Goal: Task Accomplishment & Management: Use online tool/utility

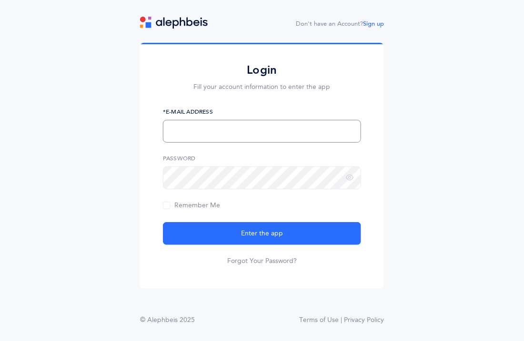
click at [199, 138] on input "text" at bounding box center [262, 131] width 198 height 23
type input "[EMAIL_ADDRESS][DOMAIN_NAME]"
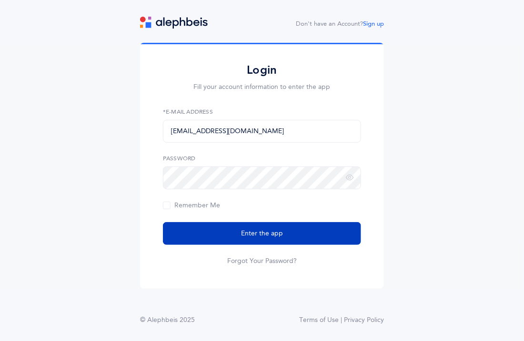
click at [221, 223] on button "Enter the app" at bounding box center [262, 233] width 198 height 23
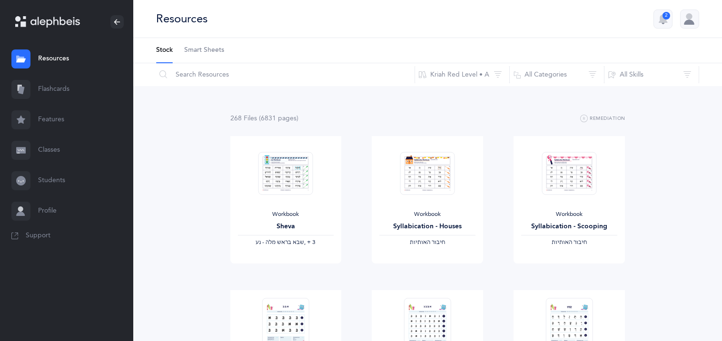
click at [42, 83] on link "Flashcards" at bounding box center [66, 89] width 133 height 30
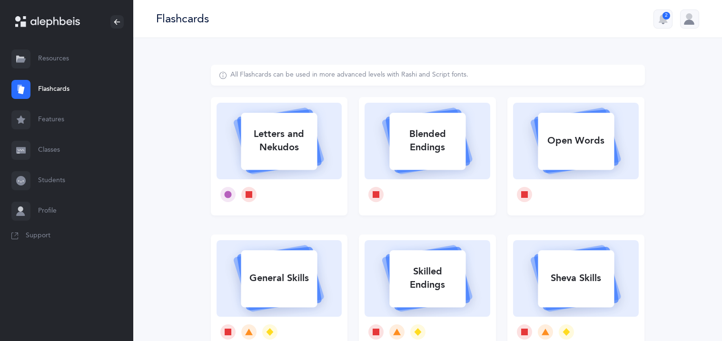
click at [42, 158] on link "Classes" at bounding box center [66, 150] width 133 height 30
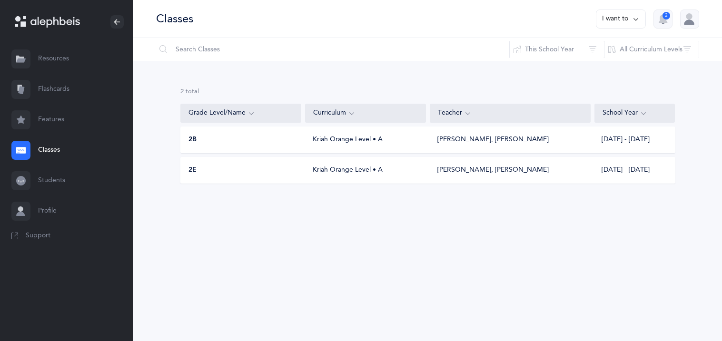
click at [403, 171] on div "Kriah Orange Level • A" at bounding box center [365, 171] width 121 height 10
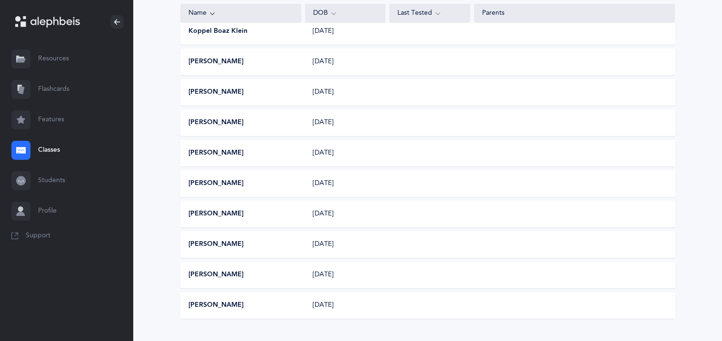
scroll to position [418, 0]
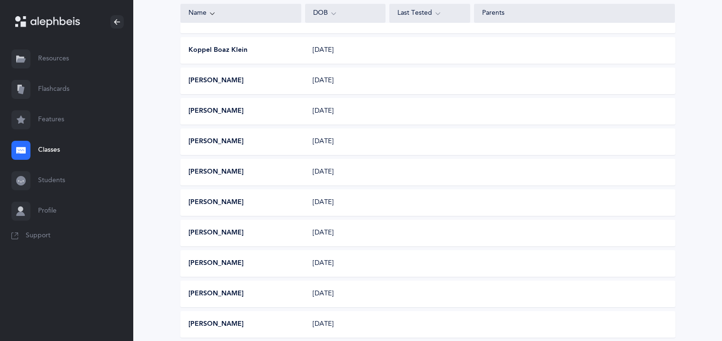
click at [60, 95] on link "Flashcards" at bounding box center [66, 89] width 133 height 30
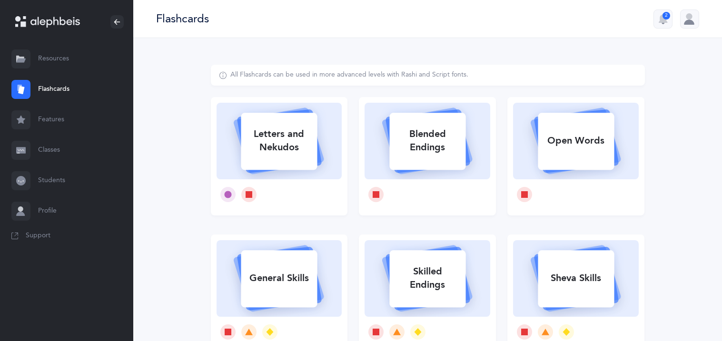
click at [523, 131] on div "Open Words" at bounding box center [576, 141] width 76 height 25
select select
select select "single"
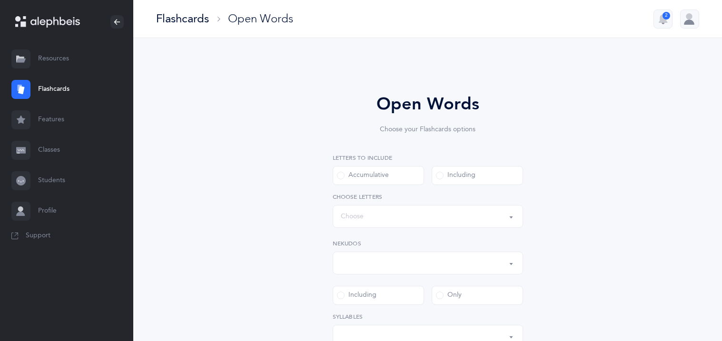
select select "all"
click at [457, 213] on div "Words up until: Choose" at bounding box center [428, 217] width 174 height 16
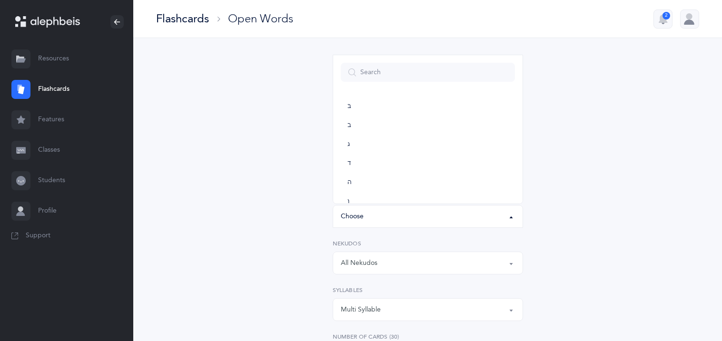
click at [457, 213] on div "Words up until: Choose" at bounding box center [428, 217] width 174 height 16
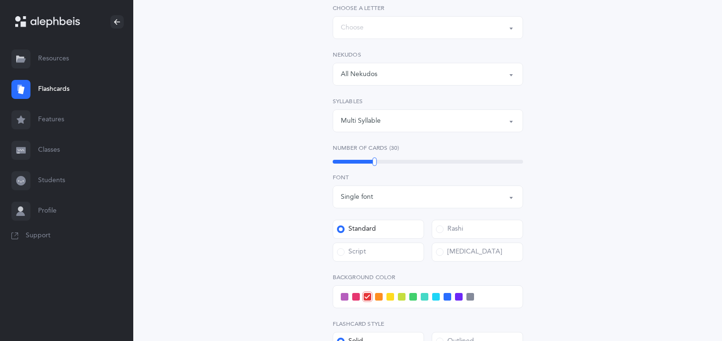
scroll to position [190, 0]
click at [471, 114] on div "Multi Syllable" at bounding box center [428, 120] width 174 height 16
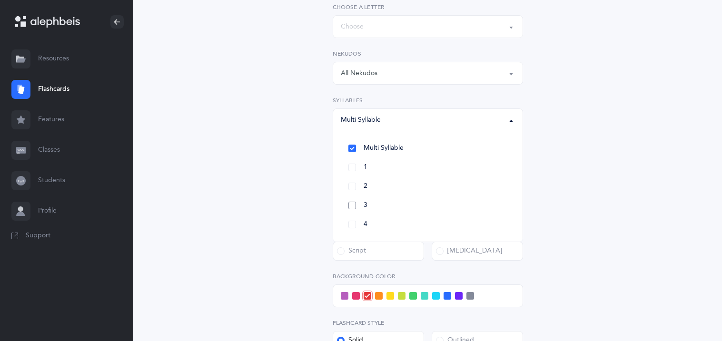
click at [350, 199] on link "3" at bounding box center [428, 205] width 174 height 19
select select "3"
select select
click at [350, 188] on link "2" at bounding box center [428, 186] width 174 height 19
select select "2"
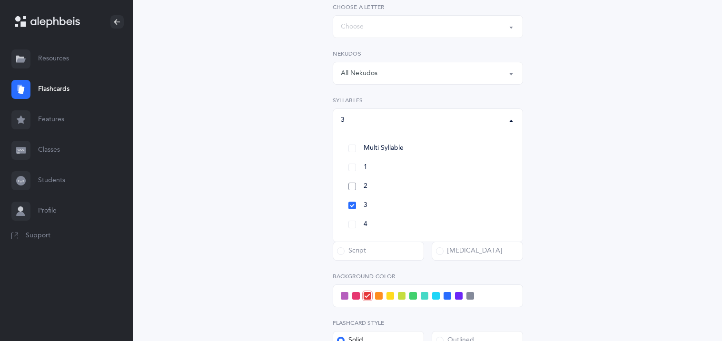
select select
click at [351, 172] on link "1" at bounding box center [428, 167] width 174 height 19
select select "1"
click at [314, 145] on div "Open Words Choose your Flashcards options Letters to include Accumulative Inclu…" at bounding box center [428, 168] width 244 height 534
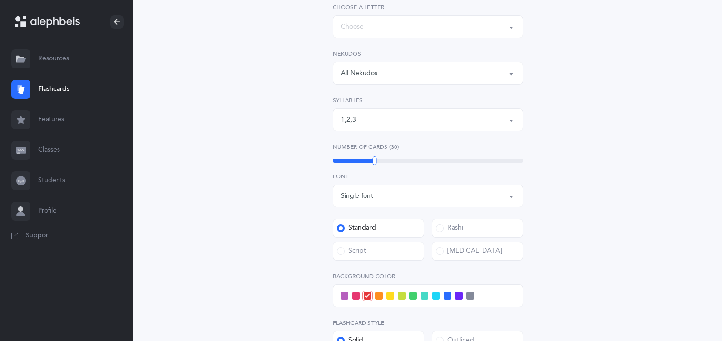
click at [399, 254] on label "Script" at bounding box center [378, 251] width 91 height 19
click at [0, 0] on input "Script" at bounding box center [0, 0] width 0 height 0
click at [347, 228] on div "Standard" at bounding box center [356, 229] width 39 height 10
click at [0, 0] on input "Standard" at bounding box center [0, 0] width 0 height 0
click at [232, 242] on div "Open Words Choose your Flashcards options Letters to include Accumulative Inclu…" at bounding box center [428, 174] width 434 height 598
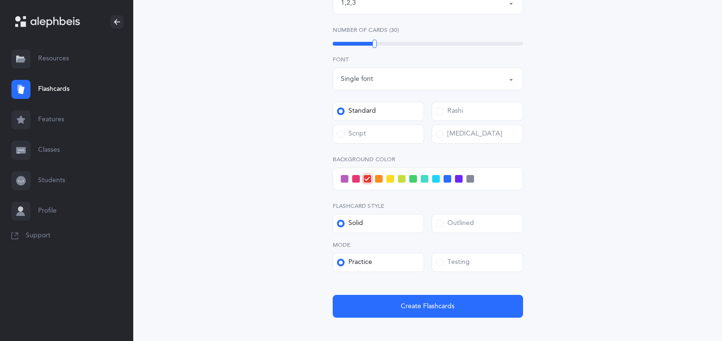
scroll to position [323, 0]
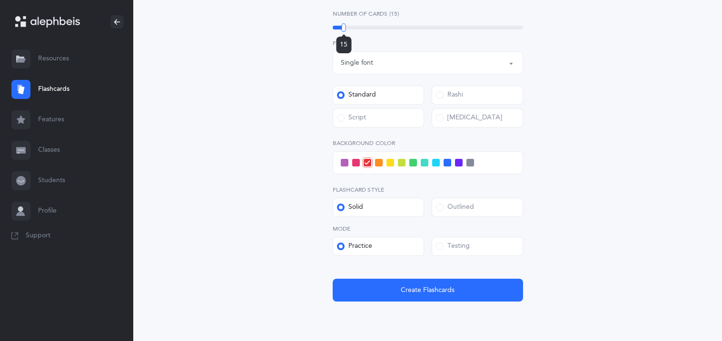
drag, startPoint x: 373, startPoint y: 28, endPoint x: 343, endPoint y: 33, distance: 30.0
click at [343, 32] on div "15" at bounding box center [344, 27] width 4 height 9
click at [263, 190] on div "Open Words Choose your Flashcards options Letters to include Accumulative Inclu…" at bounding box center [428, 41] width 434 height 598
click at [447, 195] on div "Flashcard Style Solid Outlined" at bounding box center [428, 201] width 190 height 31
click at [449, 207] on div "Outlined" at bounding box center [455, 208] width 38 height 10
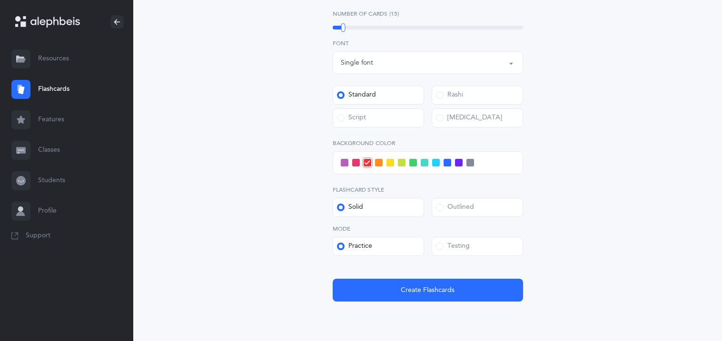
click at [0, 0] on input "Outlined" at bounding box center [0, 0] width 0 height 0
click at [435, 165] on span at bounding box center [436, 163] width 8 height 8
click at [0, 0] on input "checkbox" at bounding box center [0, 0] width 0 height 0
click at [422, 166] on span at bounding box center [425, 163] width 8 height 8
click at [0, 0] on input "checkbox" at bounding box center [0, 0] width 0 height 0
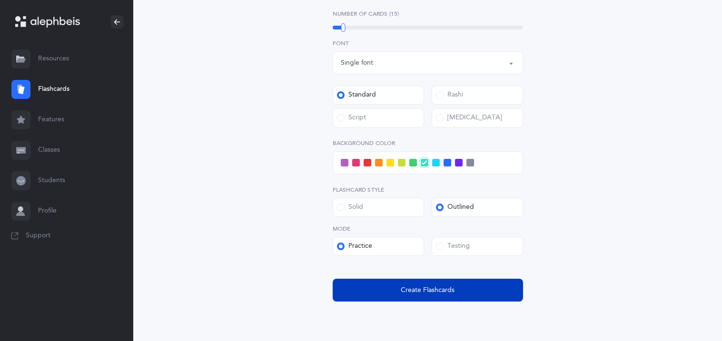
click at [419, 286] on span "Create Flashcards" at bounding box center [428, 291] width 54 height 10
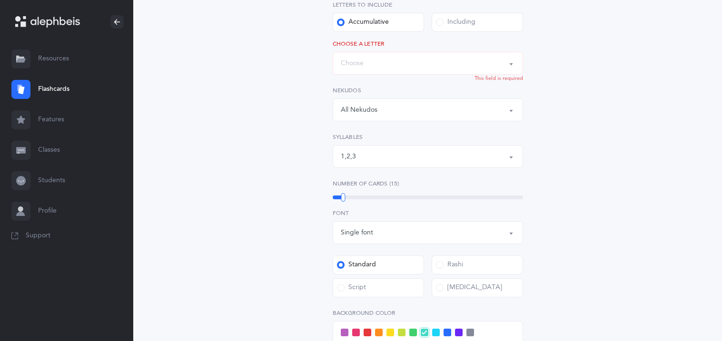
click at [418, 71] on button "Words up until: Choose" at bounding box center [428, 63] width 190 height 23
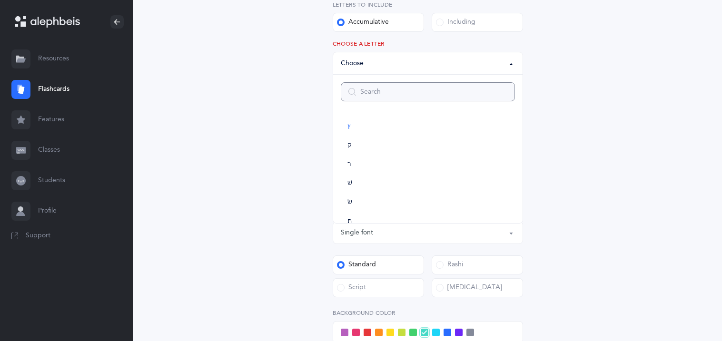
scroll to position [457, 0]
click at [357, 198] on link "שׁ" at bounding box center [428, 202] width 174 height 19
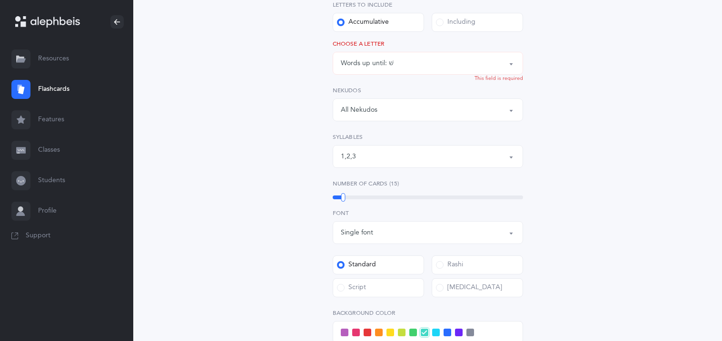
click at [410, 63] on div "Words up until: שׁ" at bounding box center [428, 63] width 174 height 16
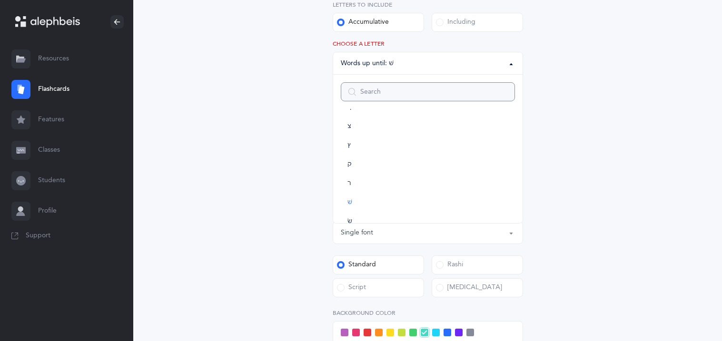
scroll to position [485, 0]
click at [452, 216] on link "תּ" at bounding box center [428, 212] width 174 height 19
select select "85"
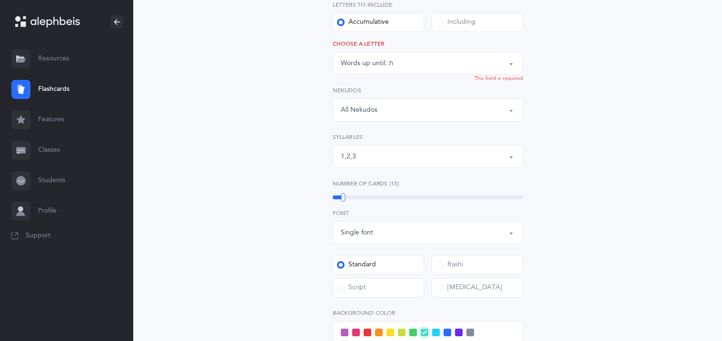
scroll to position [510, 0]
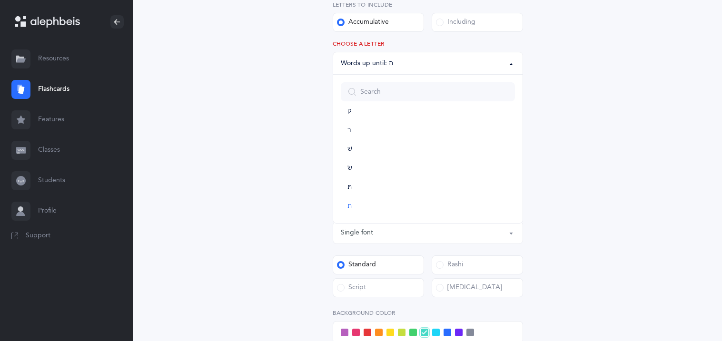
click at [523, 153] on div "Open Words Choose your Flashcards options Letters to include Accumulative Inclu…" at bounding box center [428, 210] width 434 height 598
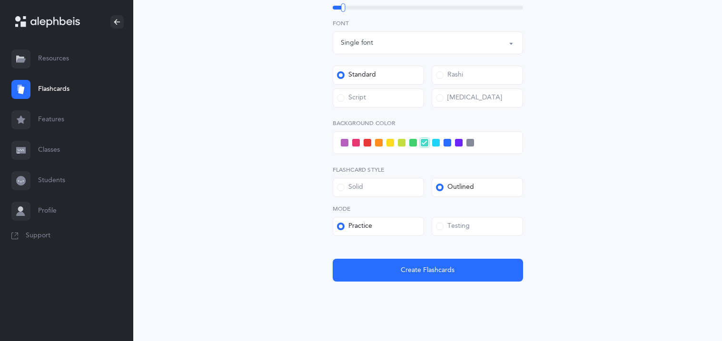
scroll to position [344, 0]
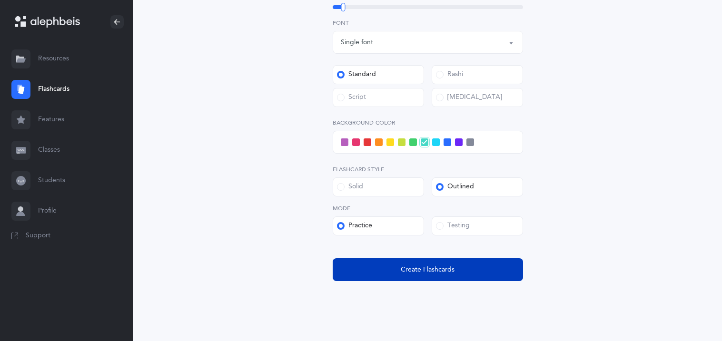
click at [455, 270] on button "Create Flashcards" at bounding box center [428, 269] width 190 height 23
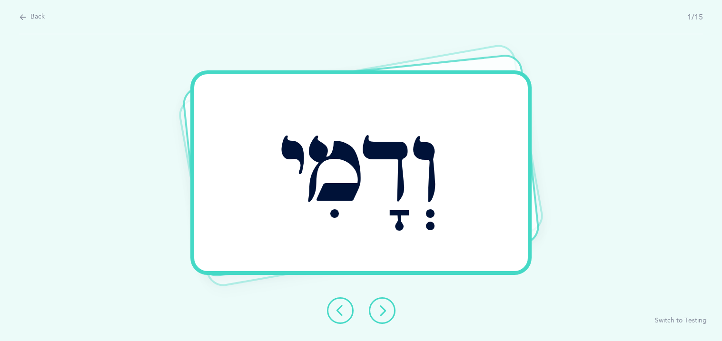
scroll to position [0, 0]
click at [383, 313] on icon at bounding box center [382, 310] width 11 height 11
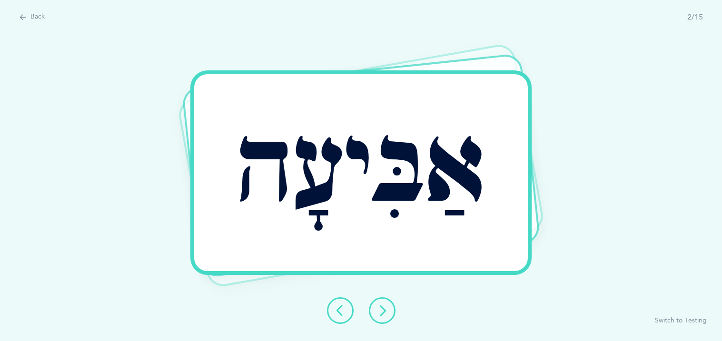
click at [383, 313] on icon at bounding box center [382, 310] width 11 height 11
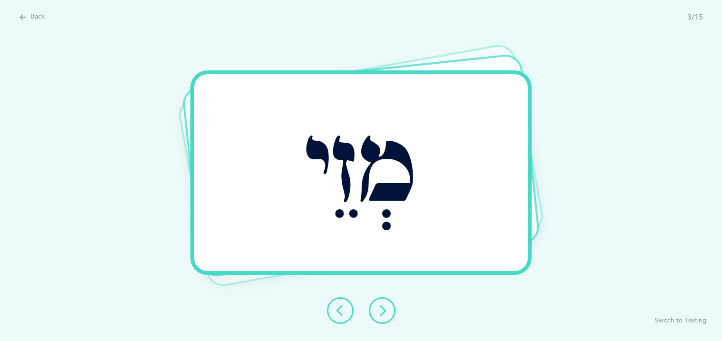
click at [383, 313] on icon at bounding box center [382, 310] width 11 height 11
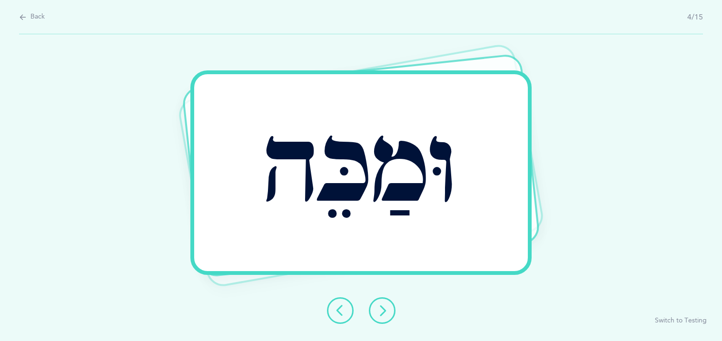
click at [383, 313] on icon at bounding box center [382, 310] width 11 height 11
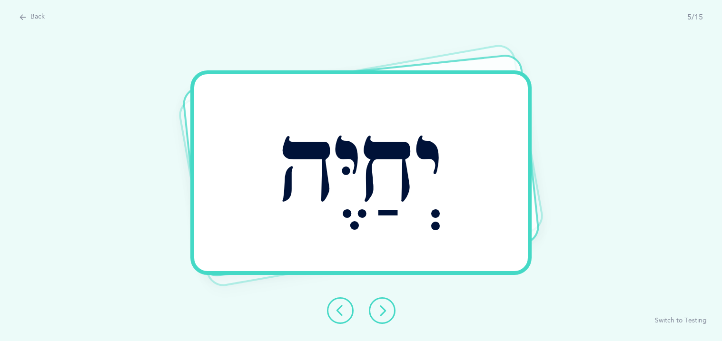
click at [383, 313] on icon at bounding box center [382, 310] width 11 height 11
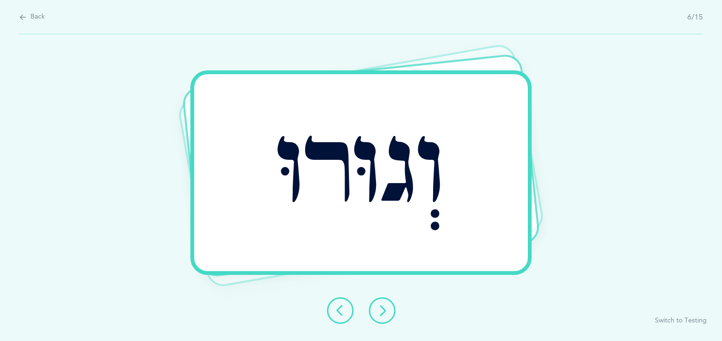
click at [383, 313] on icon at bounding box center [382, 310] width 11 height 11
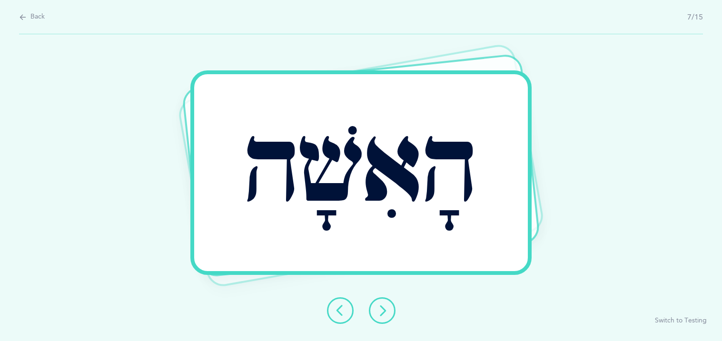
click at [383, 313] on icon at bounding box center [382, 310] width 11 height 11
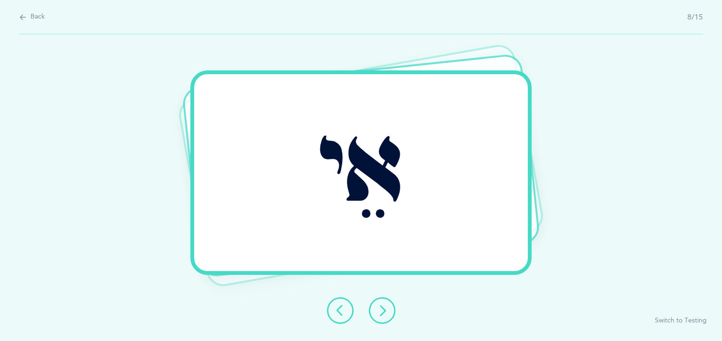
click at [383, 313] on icon at bounding box center [382, 310] width 11 height 11
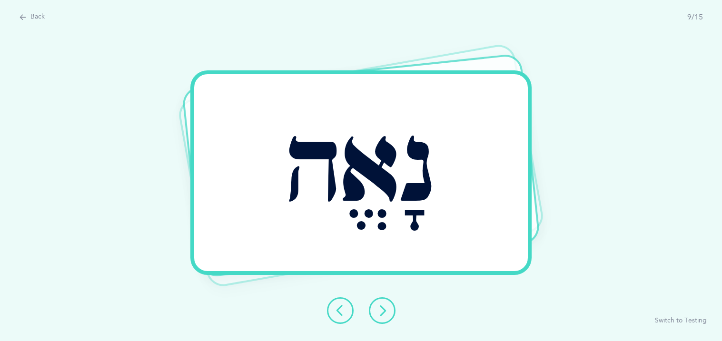
click at [383, 313] on icon at bounding box center [382, 310] width 11 height 11
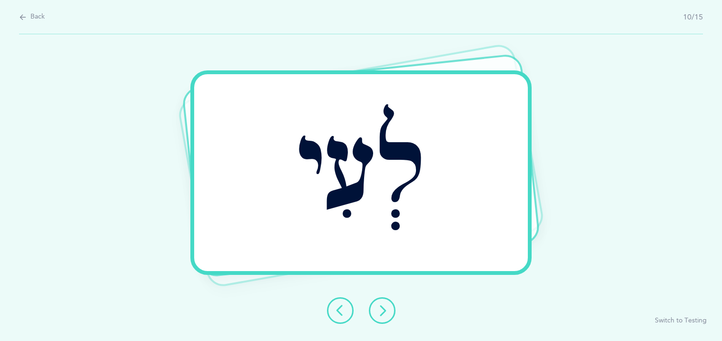
click at [383, 313] on icon at bounding box center [382, 310] width 11 height 11
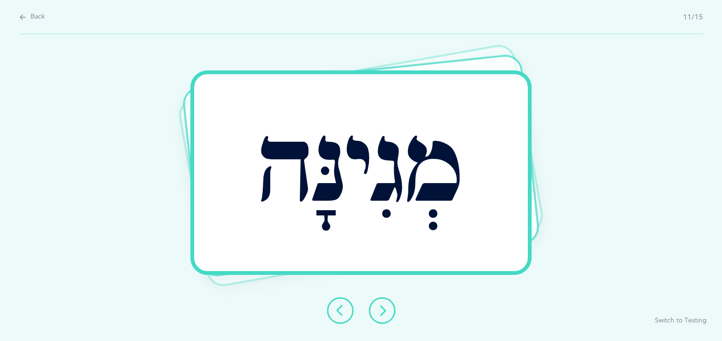
click at [383, 313] on icon at bounding box center [382, 310] width 11 height 11
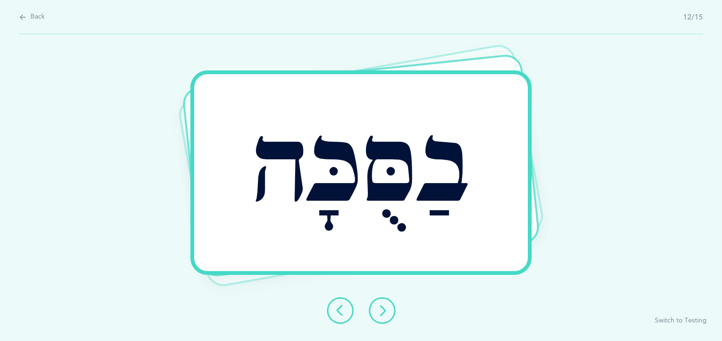
click at [383, 313] on icon at bounding box center [382, 310] width 11 height 11
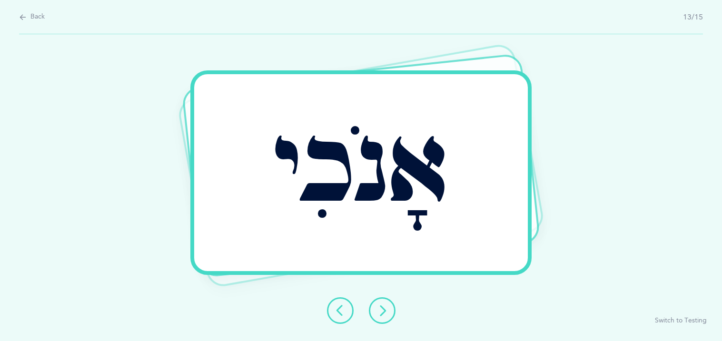
click at [383, 313] on icon at bounding box center [382, 310] width 11 height 11
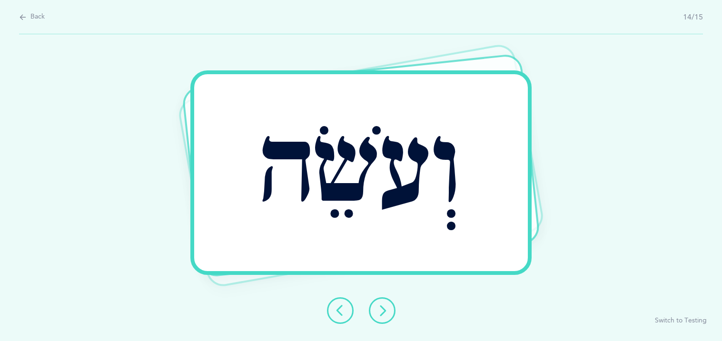
click at [383, 313] on icon at bounding box center [382, 310] width 11 height 11
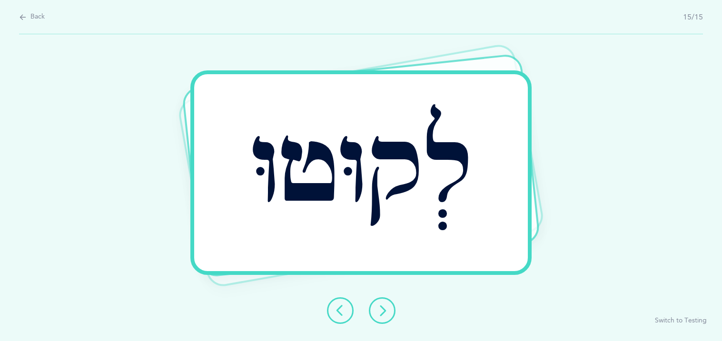
click at [377, 306] on icon at bounding box center [382, 310] width 11 height 11
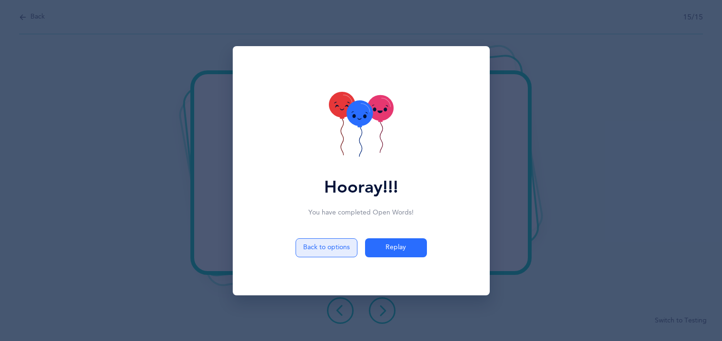
click at [341, 246] on button "Back to options" at bounding box center [327, 247] width 62 height 19
select select "27"
select select "1"
select select "single"
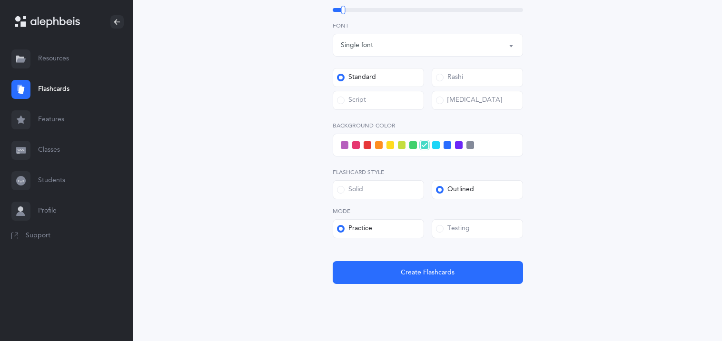
scroll to position [359, 0]
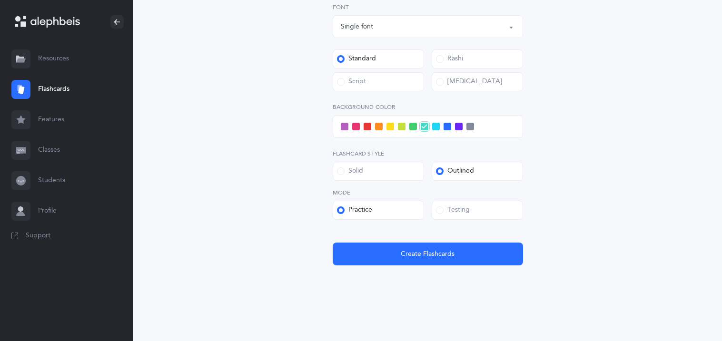
click at [440, 213] on span at bounding box center [440, 211] width 8 height 8
click at [0, 0] on input "Testing" at bounding box center [0, 0] width 0 height 0
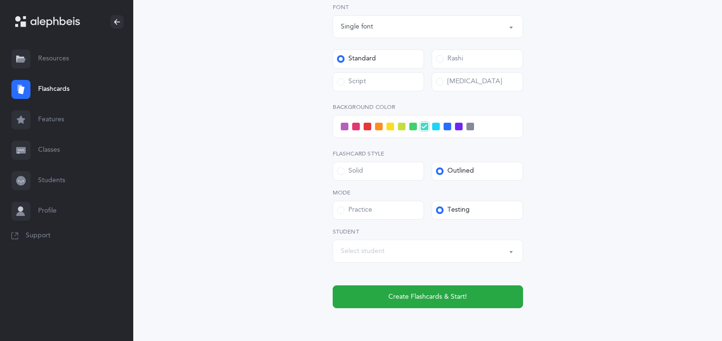
click at [381, 248] on div "Select student" at bounding box center [363, 252] width 44 height 10
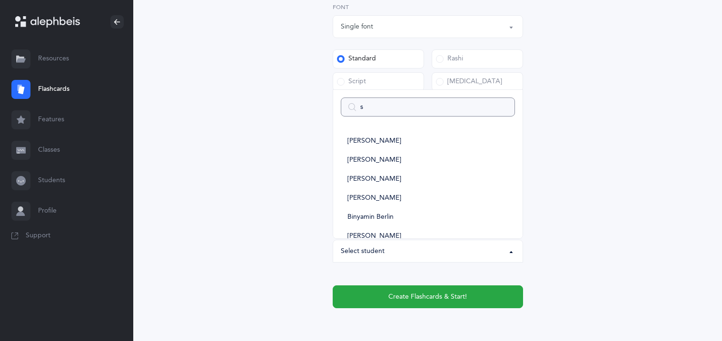
type input "sa"
select select
type input "[PERSON_NAME]"
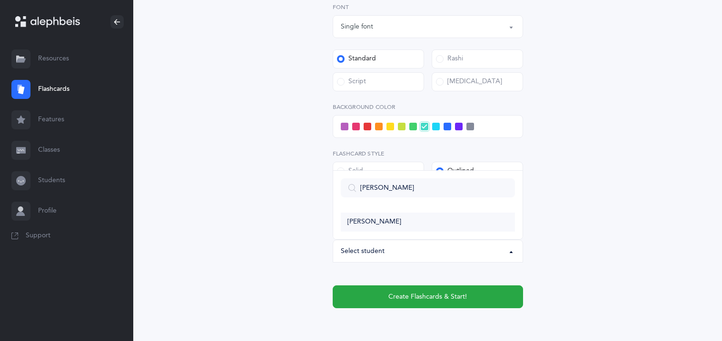
click at [387, 222] on span "[PERSON_NAME]" at bounding box center [375, 222] width 54 height 9
select select "11383"
click at [306, 151] on div "Open Words Choose your Flashcards options Letters to include Accumulative Inclu…" at bounding box center [428, 20] width 244 height 576
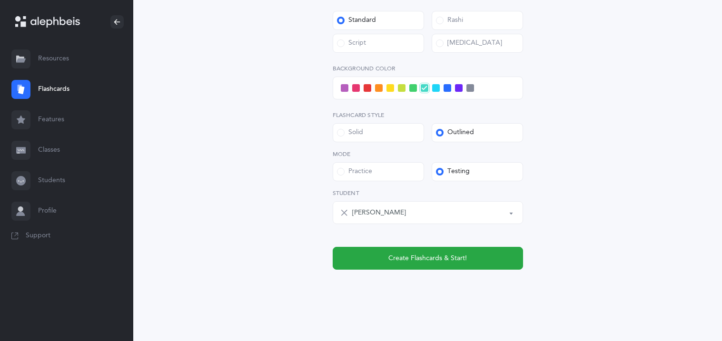
scroll to position [402, 0]
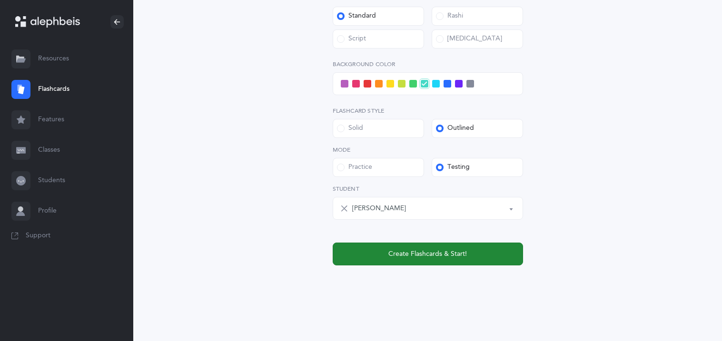
click at [427, 256] on span "Create Flashcards & Start!" at bounding box center [427, 254] width 79 height 10
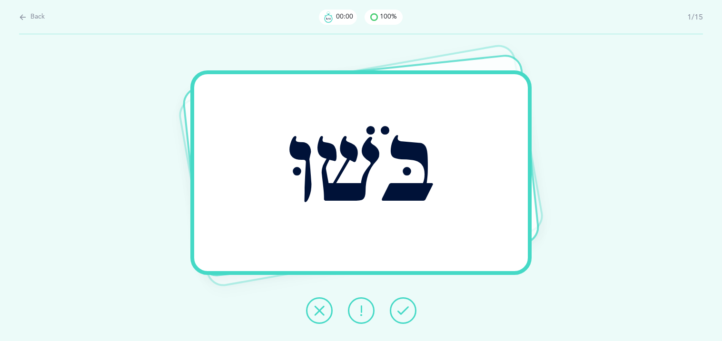
scroll to position [0, 0]
click at [399, 309] on icon at bounding box center [402, 310] width 11 height 11
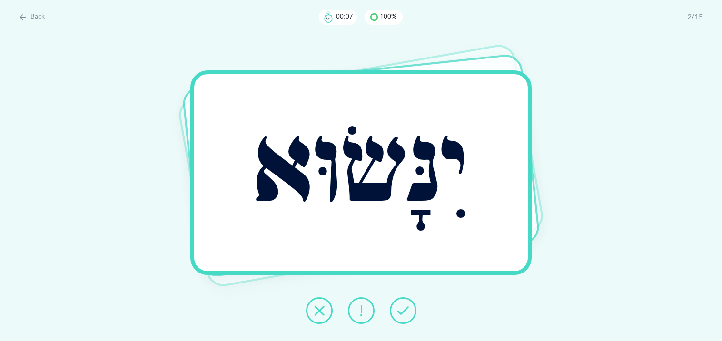
click at [399, 309] on icon at bounding box center [402, 310] width 11 height 11
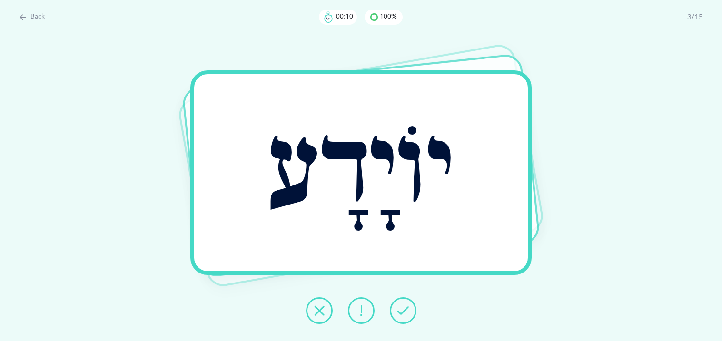
click at [399, 309] on icon at bounding box center [402, 310] width 11 height 11
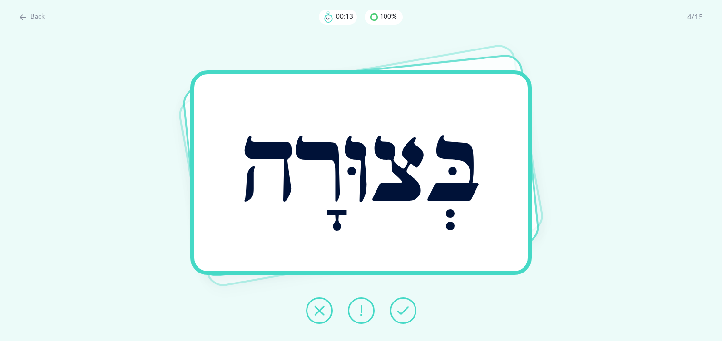
click at [399, 309] on icon at bounding box center [402, 310] width 11 height 11
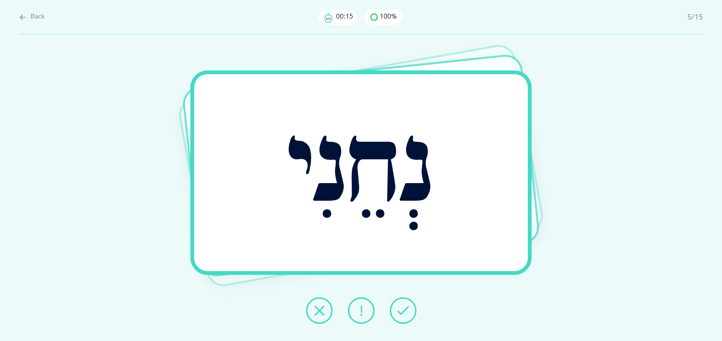
click at [399, 309] on icon at bounding box center [402, 310] width 11 height 11
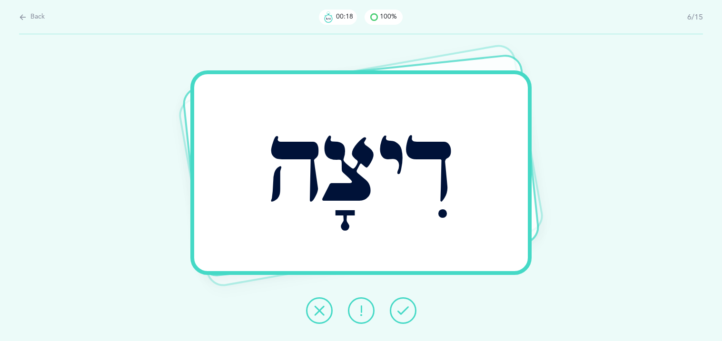
click at [399, 309] on icon at bounding box center [402, 310] width 11 height 11
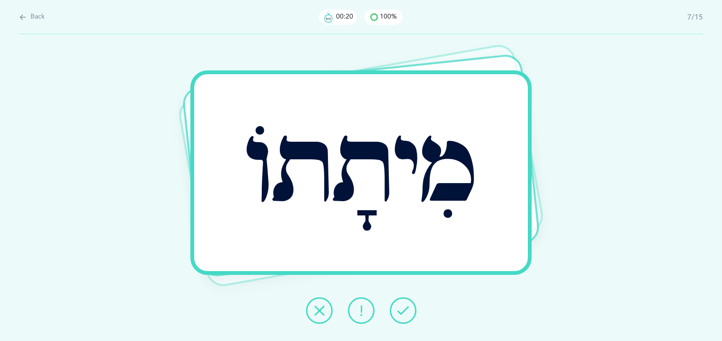
click at [399, 309] on icon at bounding box center [402, 310] width 11 height 11
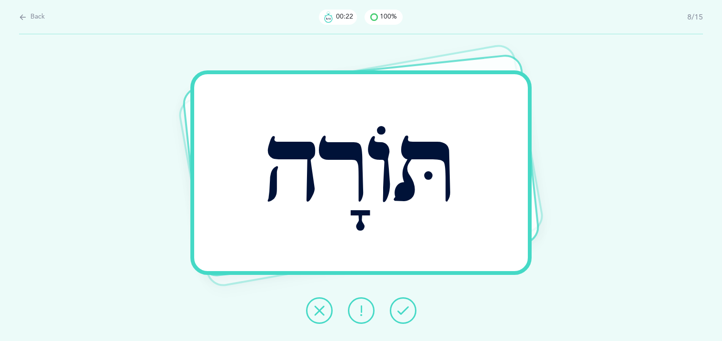
click at [399, 309] on icon at bounding box center [402, 310] width 11 height 11
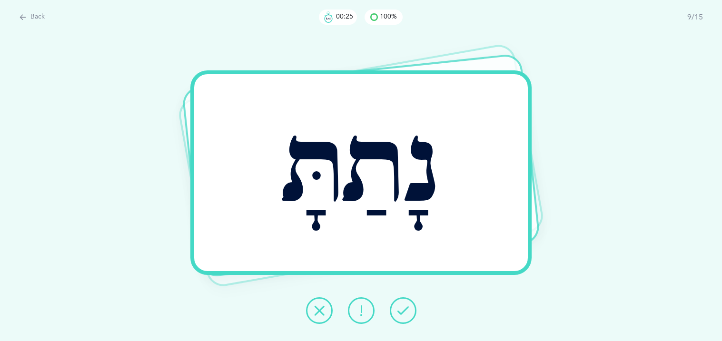
click at [399, 309] on icon at bounding box center [402, 310] width 11 height 11
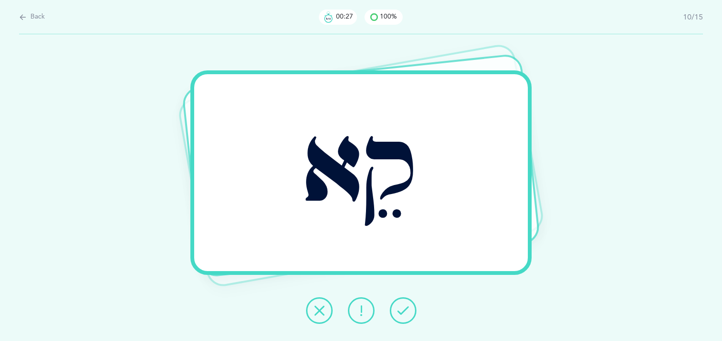
click at [399, 309] on icon at bounding box center [402, 310] width 11 height 11
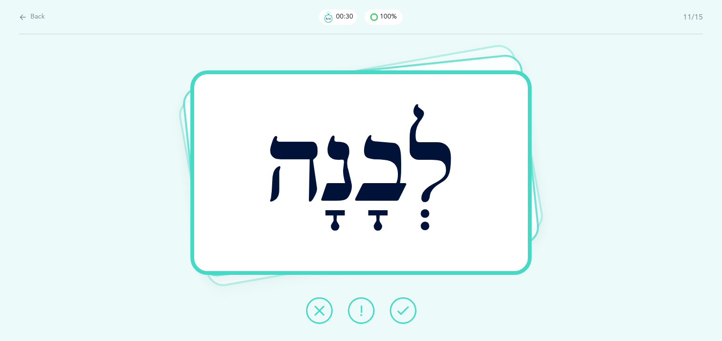
click at [399, 309] on icon at bounding box center [402, 310] width 11 height 11
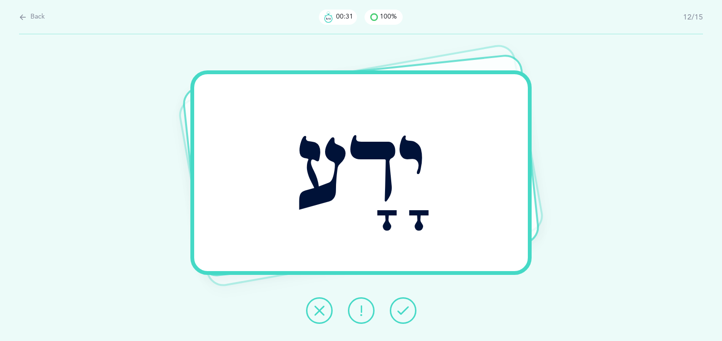
click at [399, 309] on icon at bounding box center [402, 310] width 11 height 11
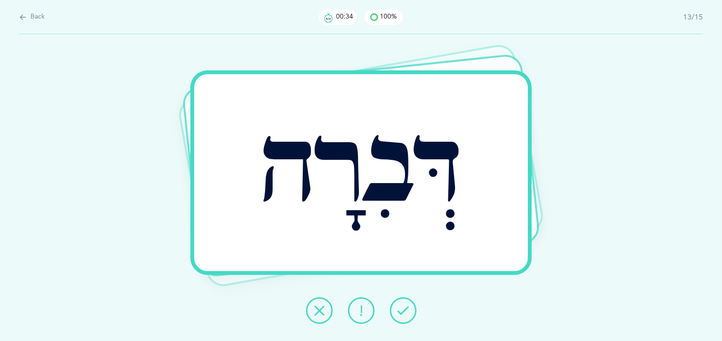
click at [399, 309] on icon at bounding box center [402, 310] width 11 height 11
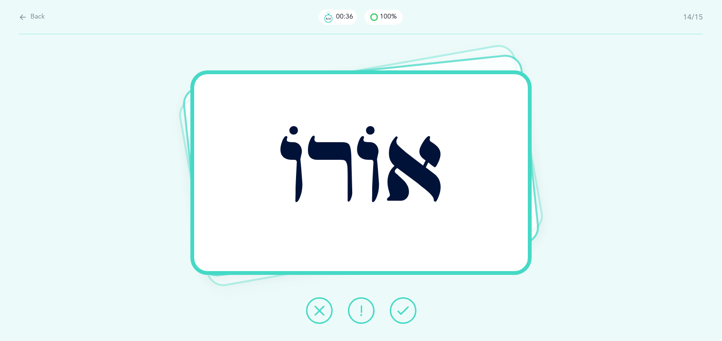
click at [399, 309] on icon at bounding box center [402, 310] width 11 height 11
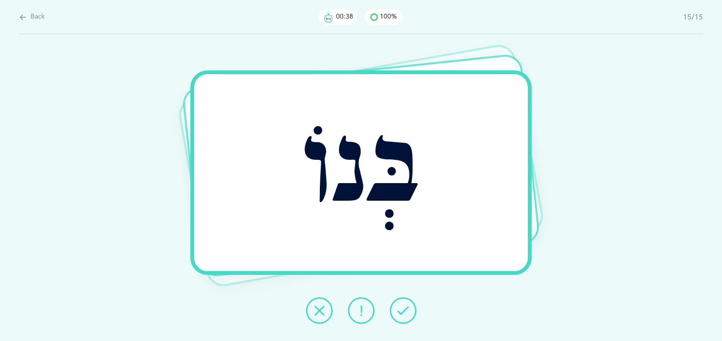
click at [399, 309] on icon at bounding box center [402, 310] width 11 height 11
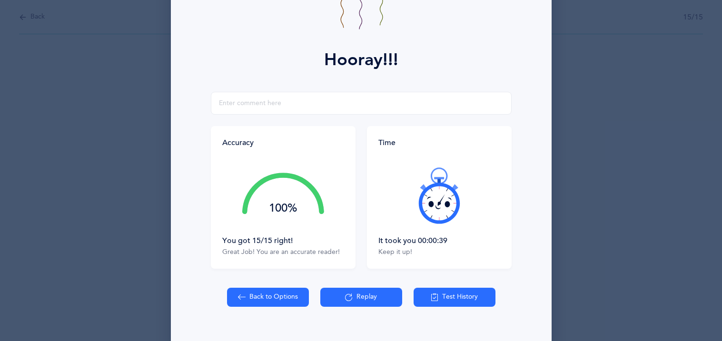
scroll to position [111, 0]
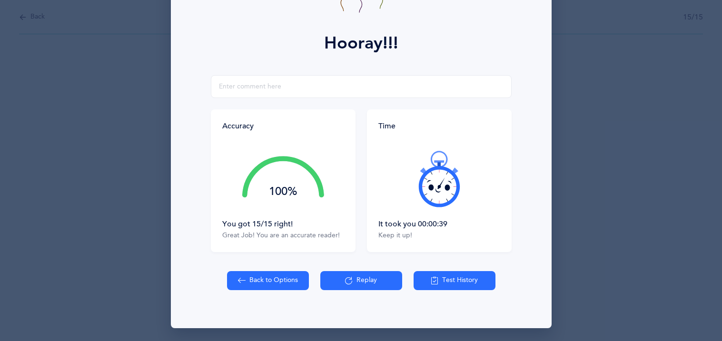
click at [264, 284] on button "Back to Options" at bounding box center [268, 280] width 82 height 19
select select "27"
select select "1"
select select "single"
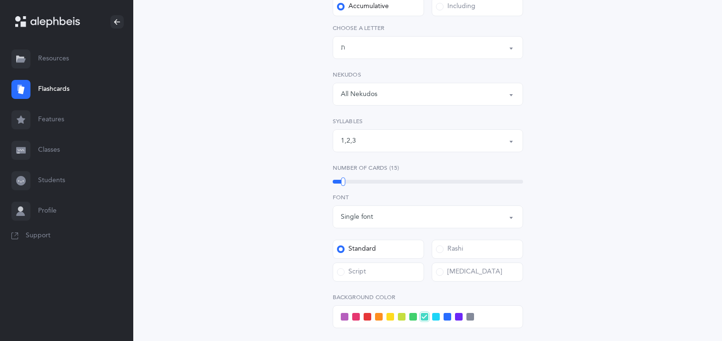
scroll to position [171, 0]
click at [447, 316] on span at bounding box center [448, 315] width 8 height 8
click at [0, 0] on input "checkbox" at bounding box center [0, 0] width 0 height 0
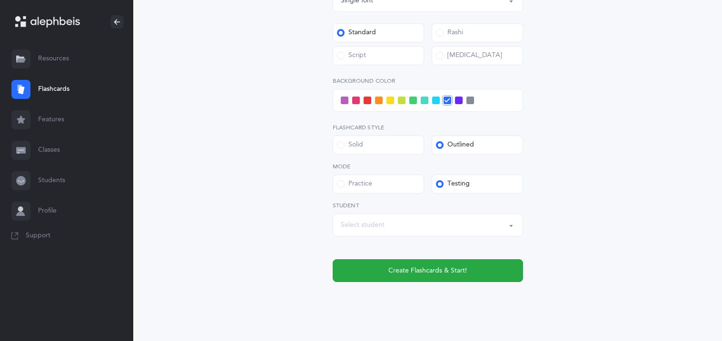
scroll to position [402, 0]
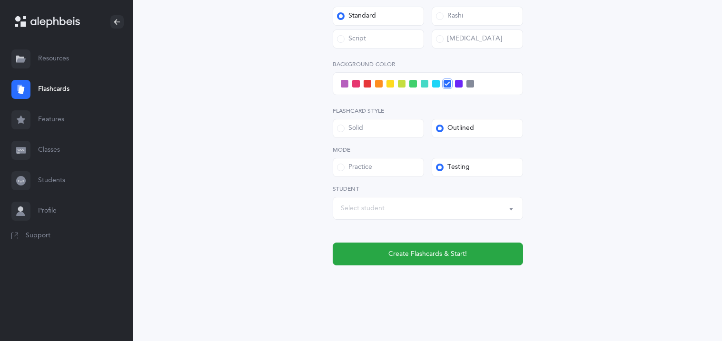
click at [376, 212] on div "Select student" at bounding box center [363, 209] width 44 height 10
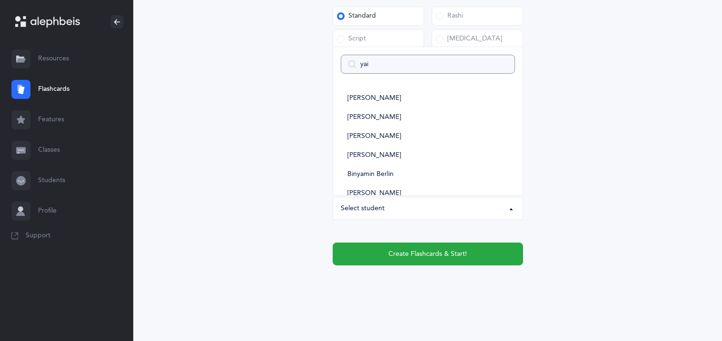
type input "yair"
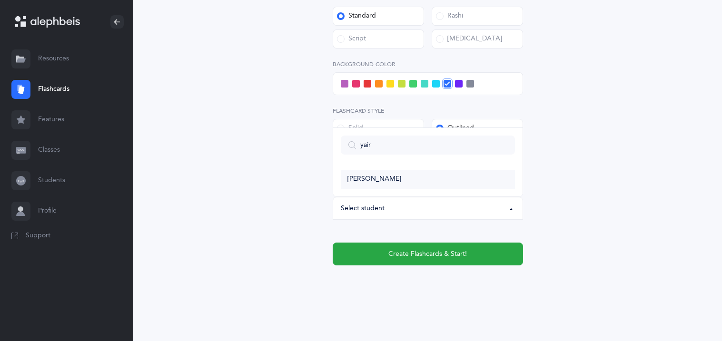
click at [372, 179] on span "[PERSON_NAME]" at bounding box center [375, 179] width 54 height 9
select select "11337"
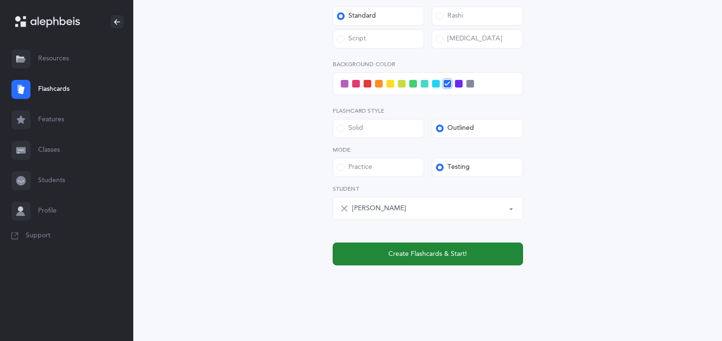
click at [383, 252] on button "Create Flashcards & Start!" at bounding box center [428, 254] width 190 height 23
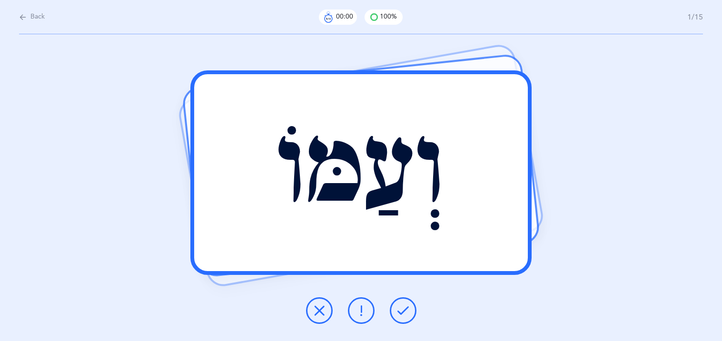
scroll to position [0, 0]
click at [22, 18] on icon at bounding box center [23, 17] width 8 height 10
select select "27"
select select "1"
select select "single"
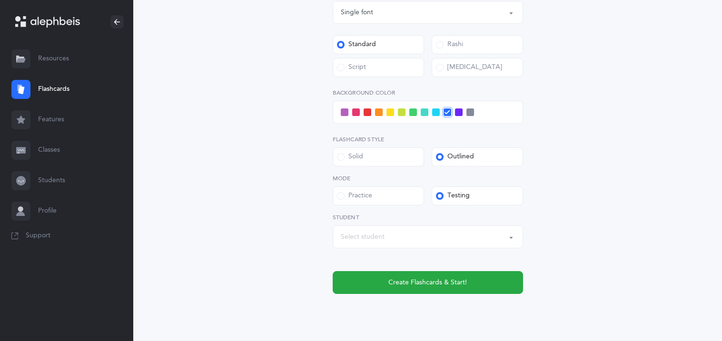
scroll to position [402, 0]
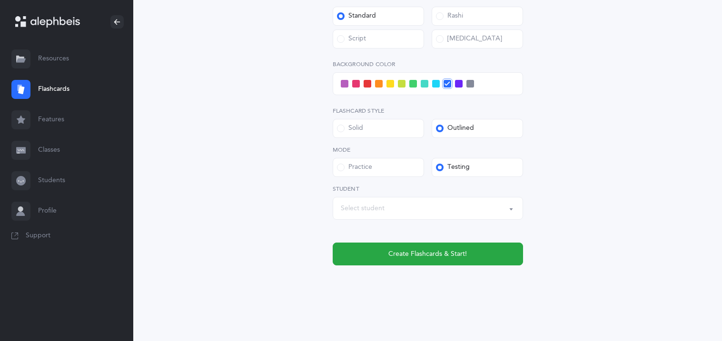
click at [402, 223] on div "Letters to include Accumulative Including בּ ב ג ד ה ו ז ח ט י כּ ךּ כ [DEMOGRA…" at bounding box center [428, 9] width 190 height 514
click at [397, 215] on div "Select student" at bounding box center [428, 208] width 174 height 16
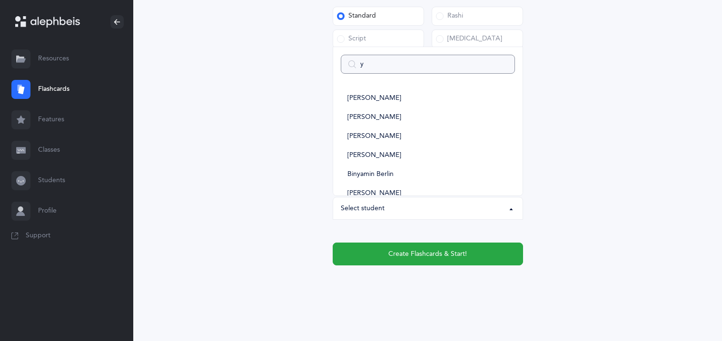
type input "ya"
select select
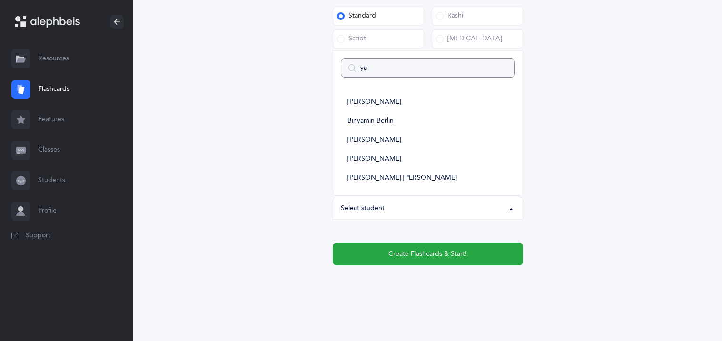
type input "yai"
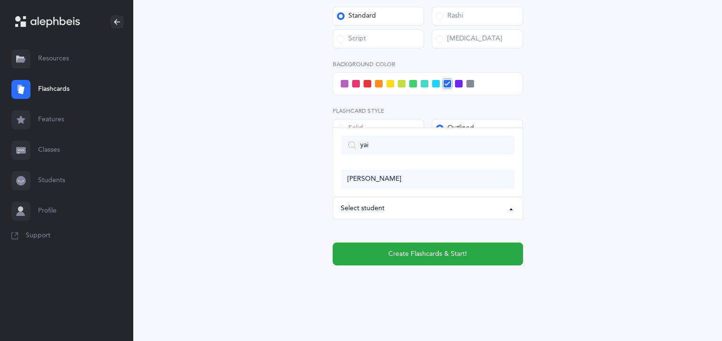
click at [382, 176] on link "[PERSON_NAME]" at bounding box center [428, 179] width 174 height 19
select select "11337"
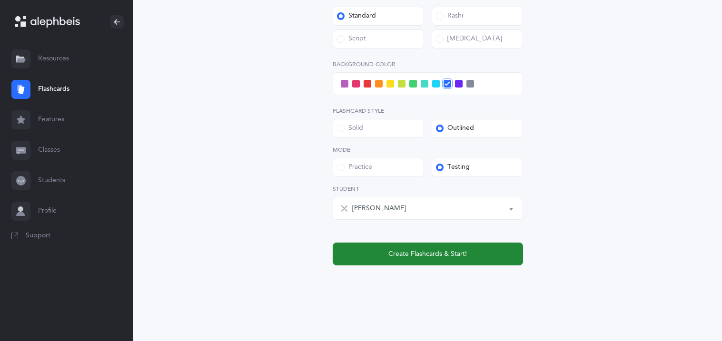
click at [429, 255] on span "Create Flashcards & Start!" at bounding box center [427, 254] width 79 height 10
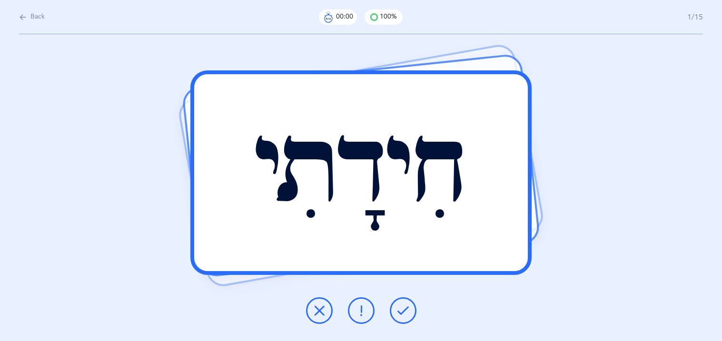
scroll to position [0, 0]
click at [322, 310] on icon at bounding box center [319, 310] width 11 height 11
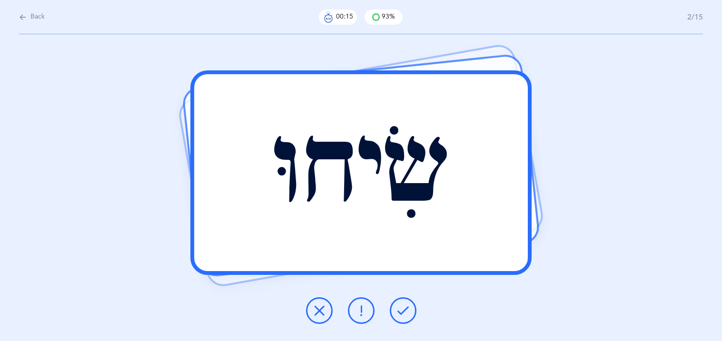
click at [361, 316] on icon at bounding box center [361, 310] width 11 height 11
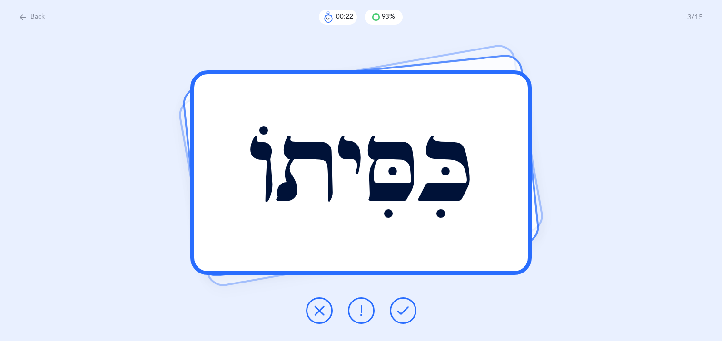
click at [394, 315] on button at bounding box center [403, 311] width 27 height 27
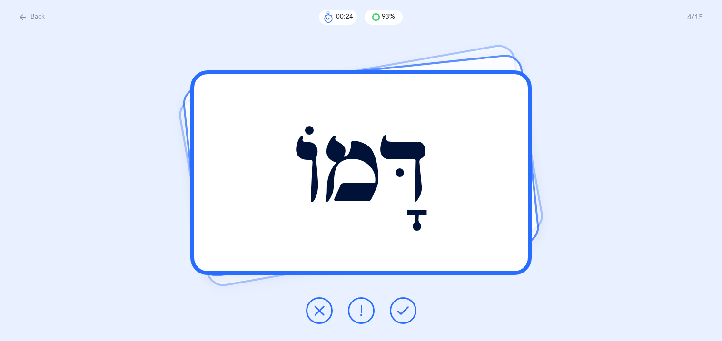
click at [394, 315] on button at bounding box center [403, 311] width 27 height 27
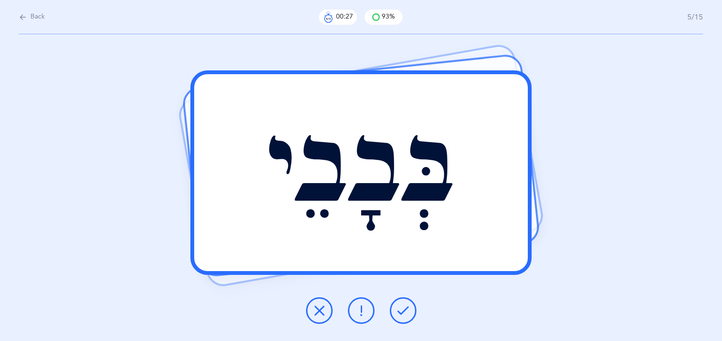
click at [394, 315] on button at bounding box center [403, 311] width 27 height 27
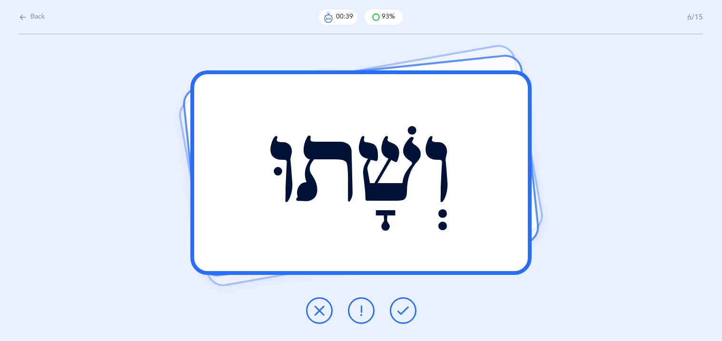
click at [323, 312] on icon at bounding box center [319, 310] width 11 height 11
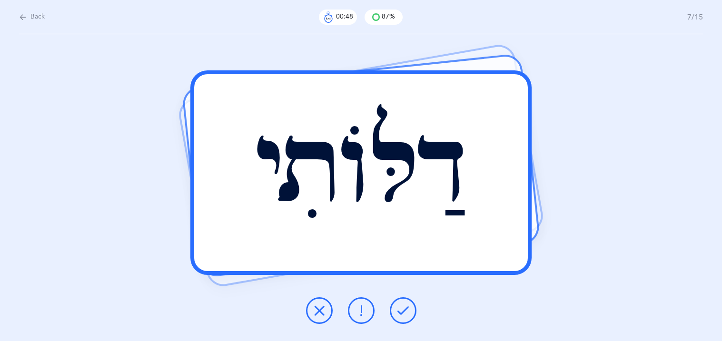
click at [364, 318] on button at bounding box center [361, 311] width 27 height 27
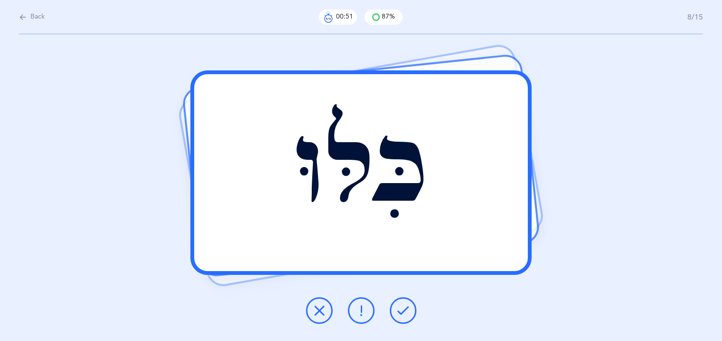
click at [405, 312] on icon at bounding box center [402, 310] width 11 height 11
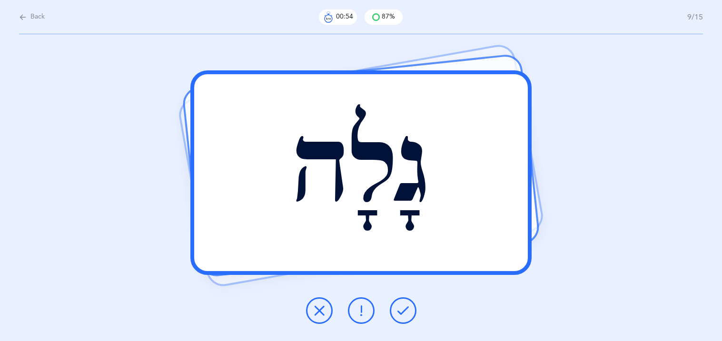
click at [405, 312] on icon at bounding box center [402, 310] width 11 height 11
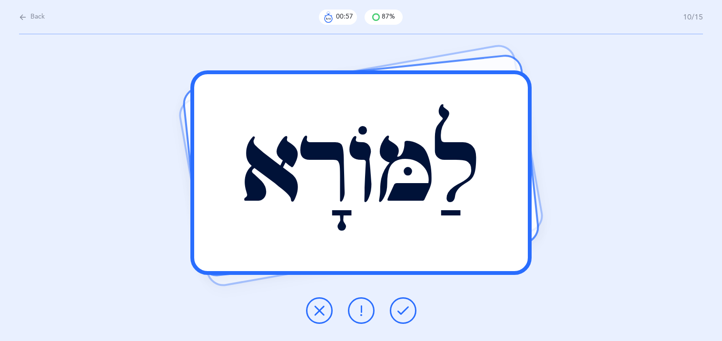
click at [405, 312] on icon at bounding box center [402, 310] width 11 height 11
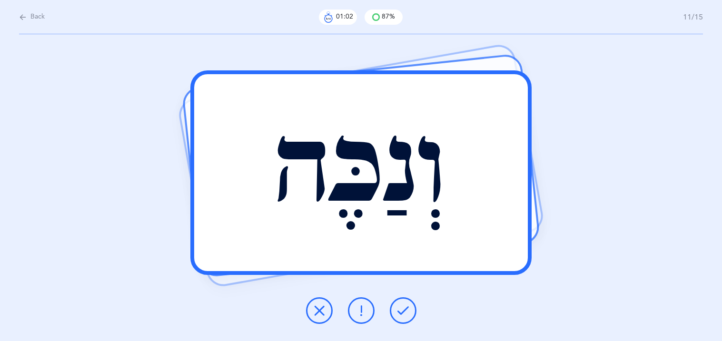
click at [405, 312] on icon at bounding box center [402, 310] width 11 height 11
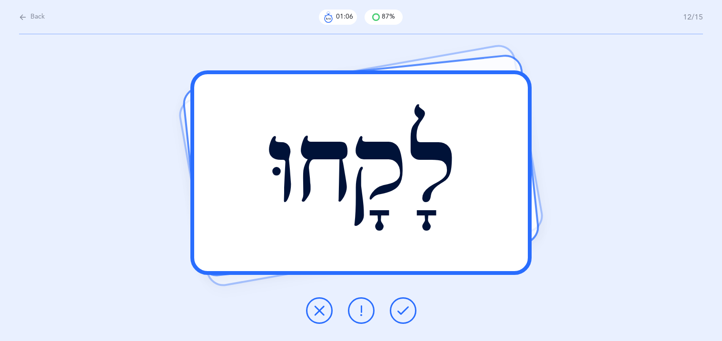
click at [405, 312] on icon at bounding box center [402, 310] width 11 height 11
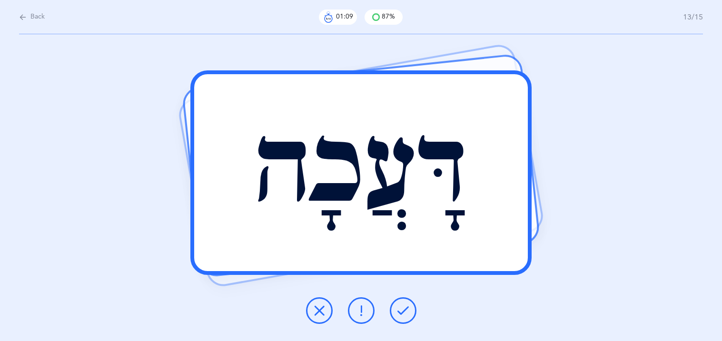
click at [405, 312] on icon at bounding box center [402, 310] width 11 height 11
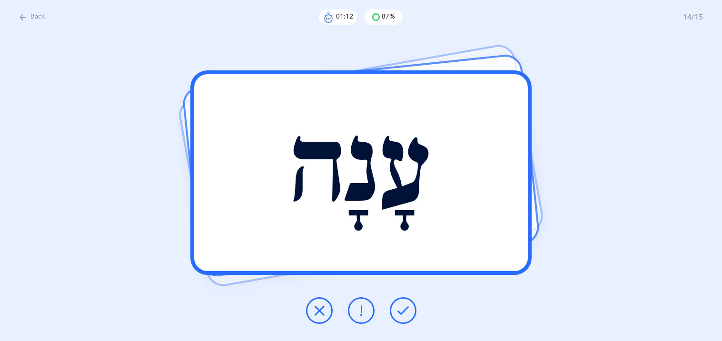
click at [405, 312] on icon at bounding box center [402, 310] width 11 height 11
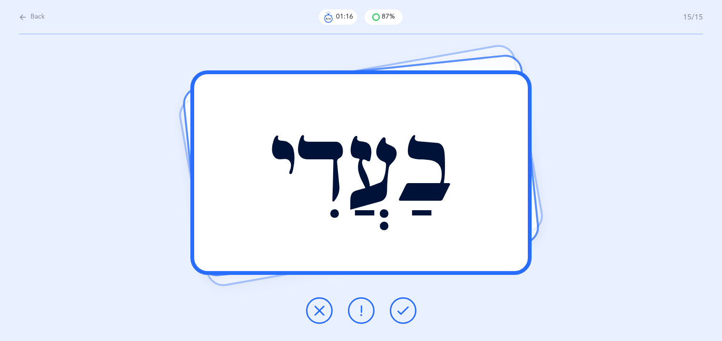
click at [405, 312] on icon at bounding box center [402, 310] width 11 height 11
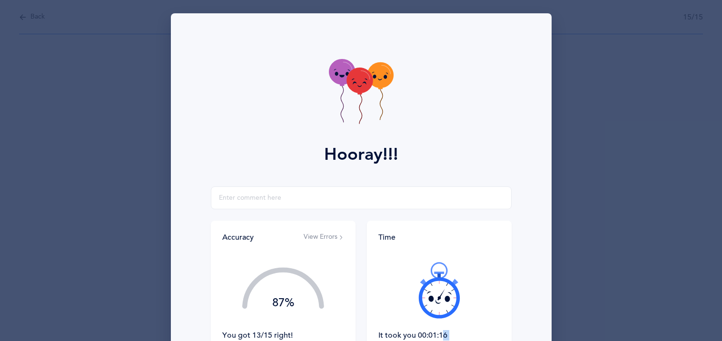
click at [405, 312] on div at bounding box center [439, 290] width 122 height 80
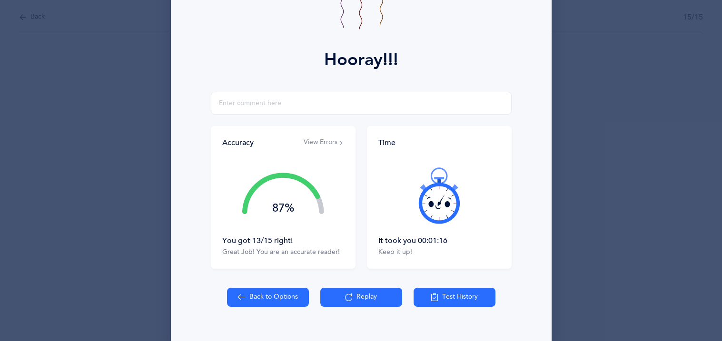
scroll to position [111, 0]
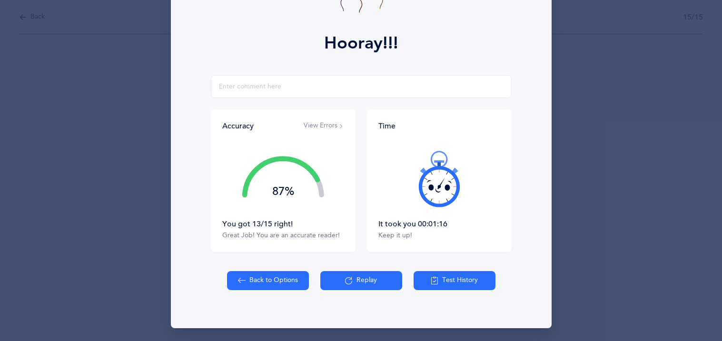
click at [324, 123] on button "View Errors" at bounding box center [324, 126] width 40 height 10
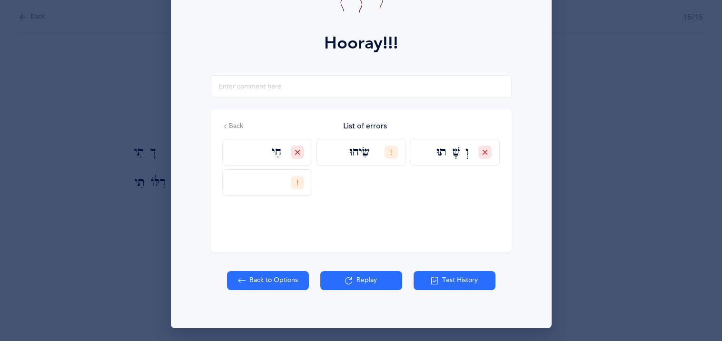
click at [298, 153] on icon at bounding box center [298, 152] width 6 height 6
click at [285, 174] on label "Correct" at bounding box center [272, 176] width 47 height 10
click at [0, 0] on input "Correct" at bounding box center [0, 0] width 0 height 0
click at [298, 183] on icon at bounding box center [298, 183] width 6 height 6
click at [277, 198] on div "Correct Incorrect Self Correct" at bounding box center [272, 219] width 63 height 52
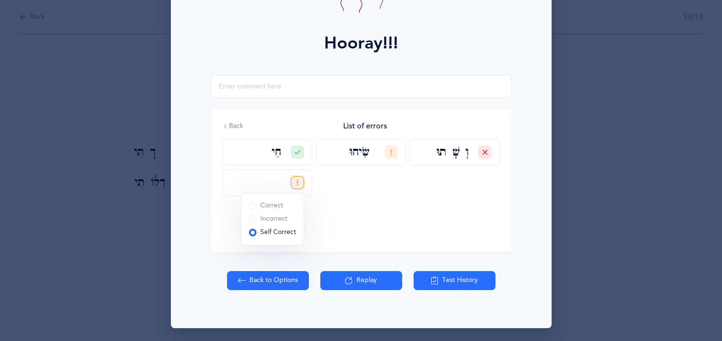
click at [275, 208] on div "Correct" at bounding box center [266, 206] width 34 height 10
click at [0, 0] on input "Correct" at bounding box center [0, 0] width 0 height 0
click at [391, 157] on div at bounding box center [391, 152] width 13 height 13
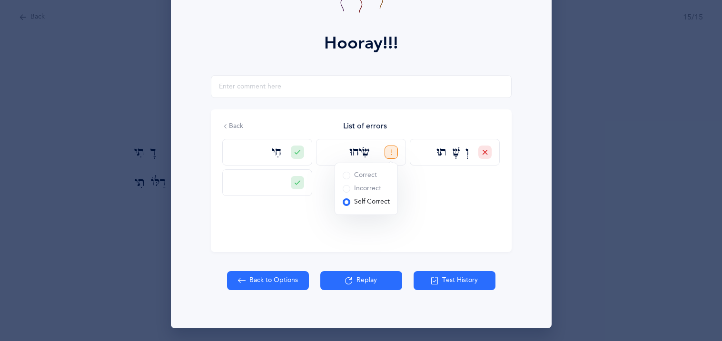
click at [369, 174] on div "Correct" at bounding box center [360, 176] width 34 height 10
click at [0, 0] on input "Correct" at bounding box center [0, 0] width 0 height 0
click at [486, 153] on icon at bounding box center [485, 152] width 6 height 6
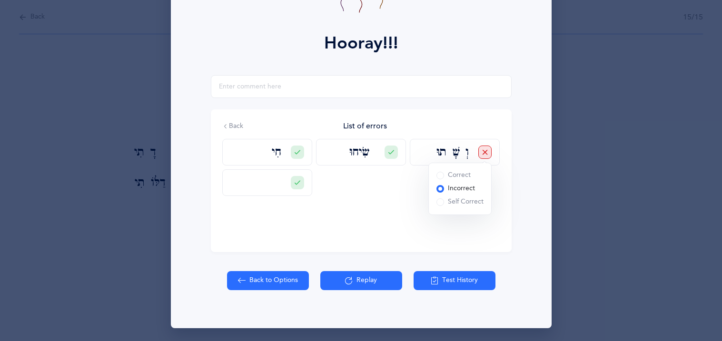
click at [464, 173] on div "Correct" at bounding box center [454, 176] width 34 height 10
click at [0, 0] on input "Correct" at bounding box center [0, 0] width 0 height 0
click at [293, 277] on button "Back to Options" at bounding box center [268, 280] width 82 height 19
select select "27"
select select "1"
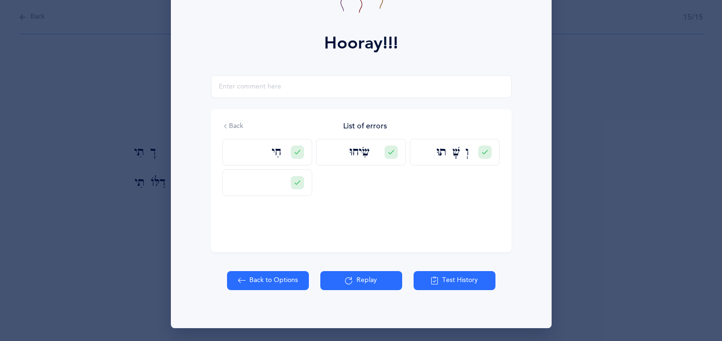
select select "single"
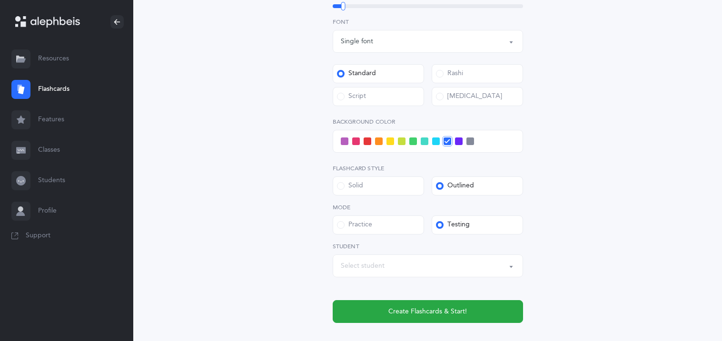
scroll to position [361, 0]
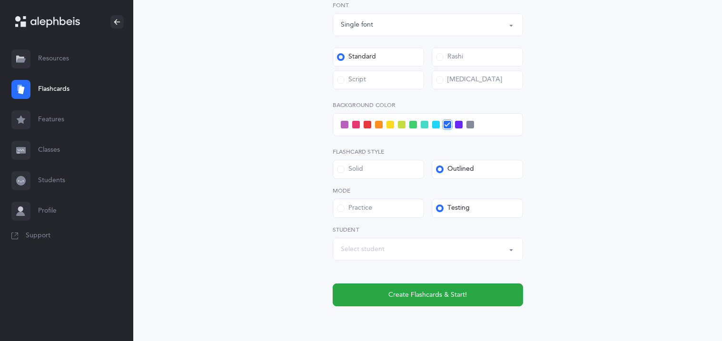
click at [350, 254] on div "Select student" at bounding box center [428, 249] width 174 height 16
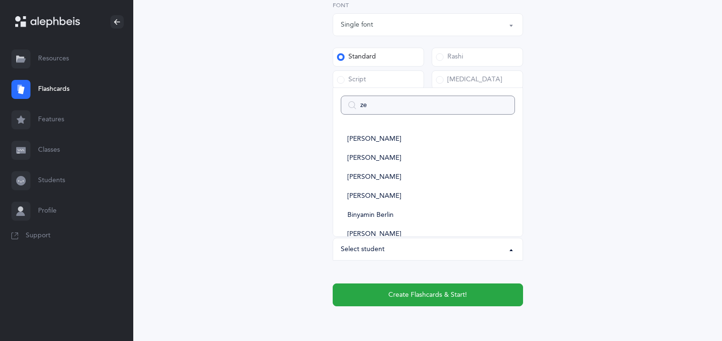
type input "[PERSON_NAME]"
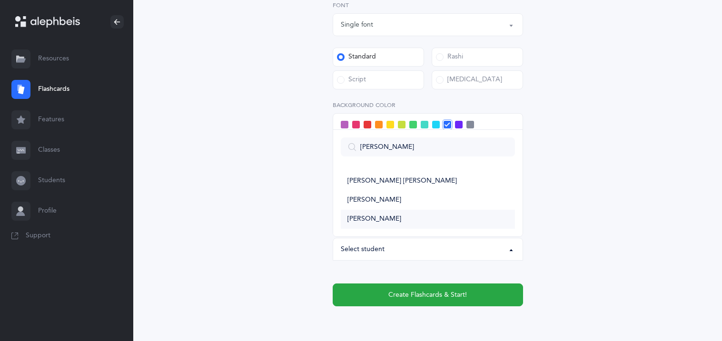
click at [383, 221] on span "[PERSON_NAME]" at bounding box center [375, 219] width 54 height 9
select select "11384"
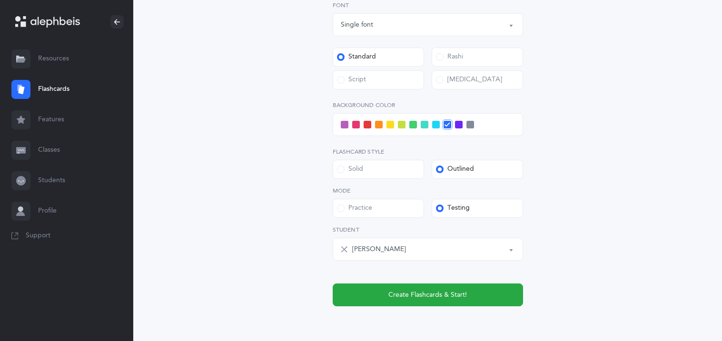
click at [236, 202] on div "Open Words Choose your Flashcards options Letters to include Accumulative Inclu…" at bounding box center [428, 23] width 434 height 641
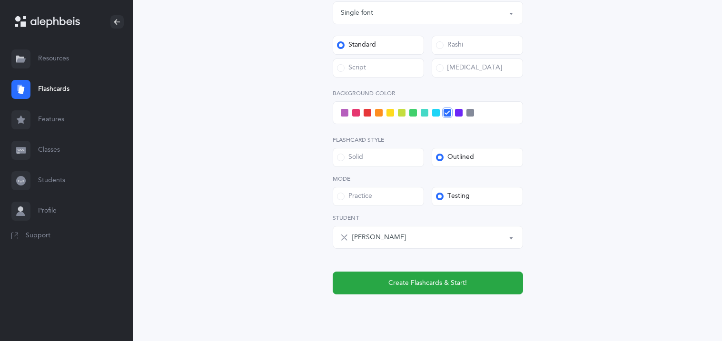
scroll to position [402, 0]
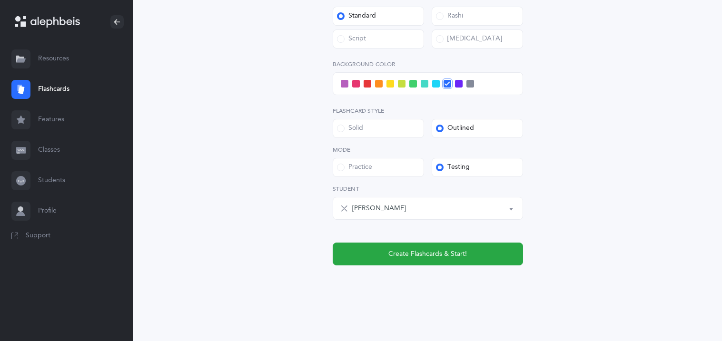
click at [391, 88] on div at bounding box center [428, 83] width 190 height 23
click at [390, 84] on span at bounding box center [391, 84] width 8 height 8
click at [0, 0] on input "checkbox" at bounding box center [0, 0] width 0 height 0
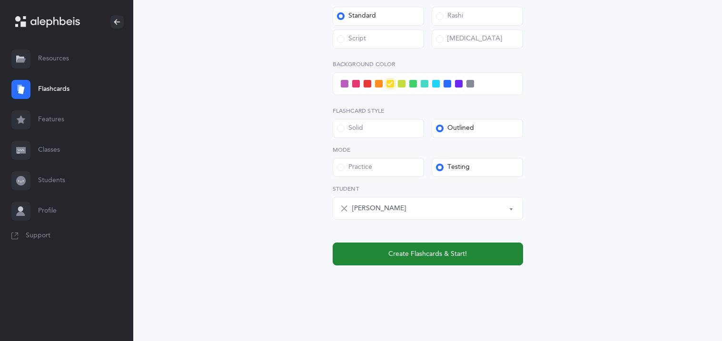
click at [427, 250] on span "Create Flashcards & Start!" at bounding box center [427, 254] width 79 height 10
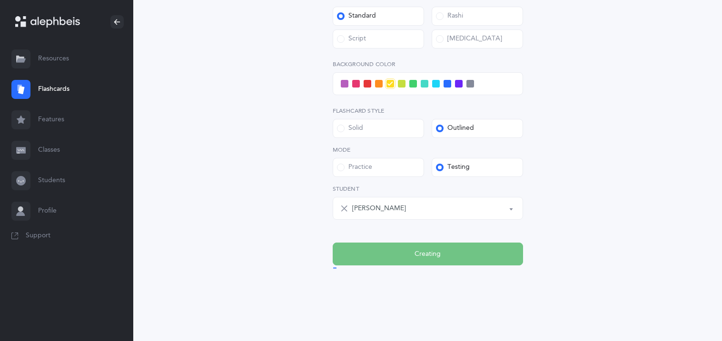
scroll to position [0, 0]
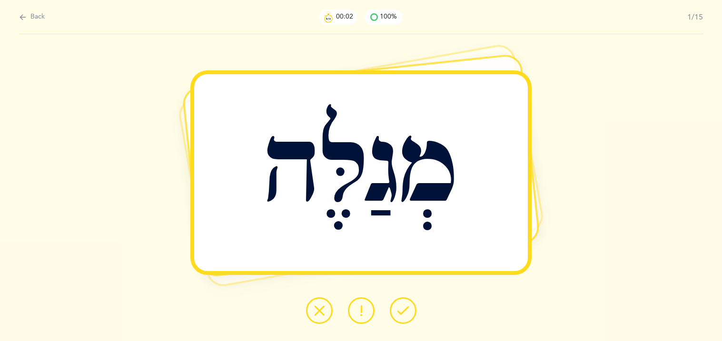
click at [432, 322] on div "מְגַלֶּה Report incorrect word" at bounding box center [361, 187] width 722 height 307
click at [402, 313] on icon at bounding box center [402, 310] width 11 height 11
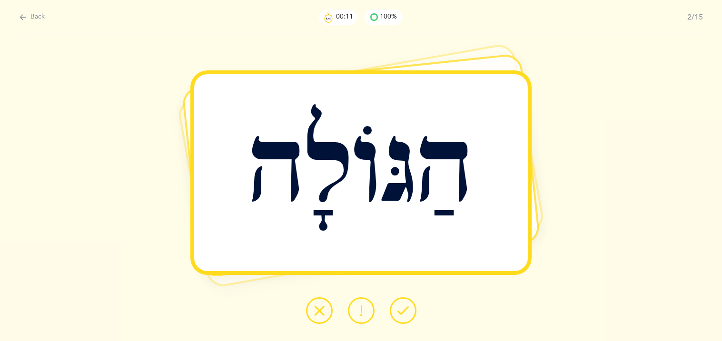
click at [402, 313] on icon at bounding box center [402, 310] width 11 height 11
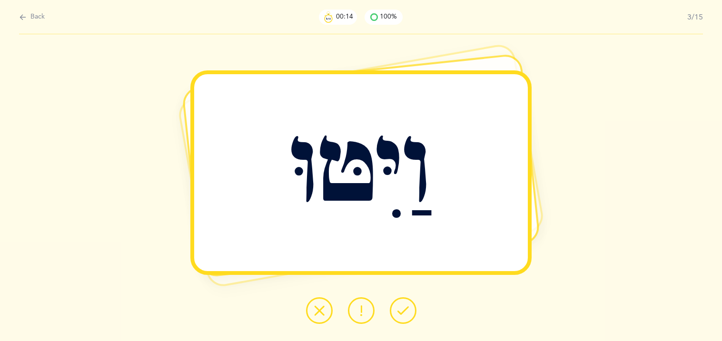
click at [402, 313] on icon at bounding box center [402, 310] width 11 height 11
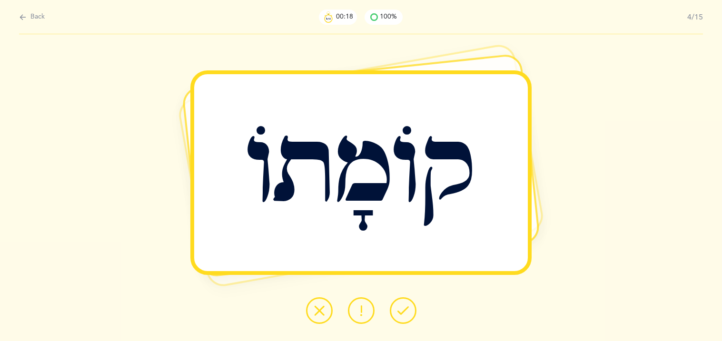
click at [402, 313] on icon at bounding box center [402, 310] width 11 height 11
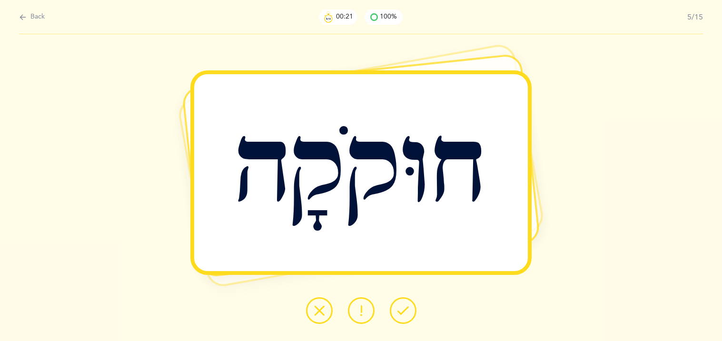
click at [402, 313] on icon at bounding box center [402, 310] width 11 height 11
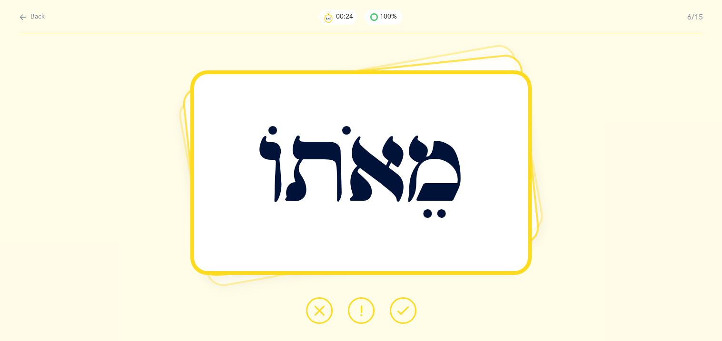
click at [402, 313] on icon at bounding box center [402, 310] width 11 height 11
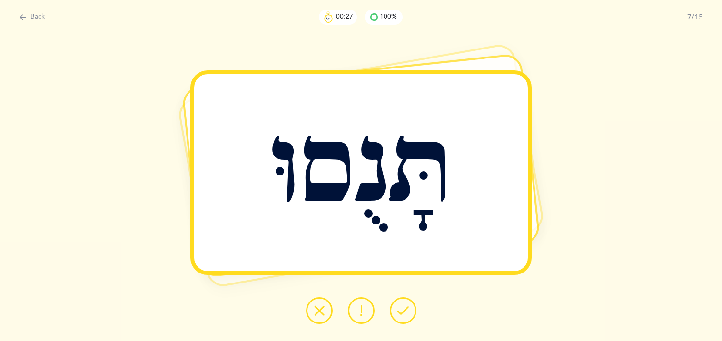
click at [402, 313] on icon at bounding box center [402, 310] width 11 height 11
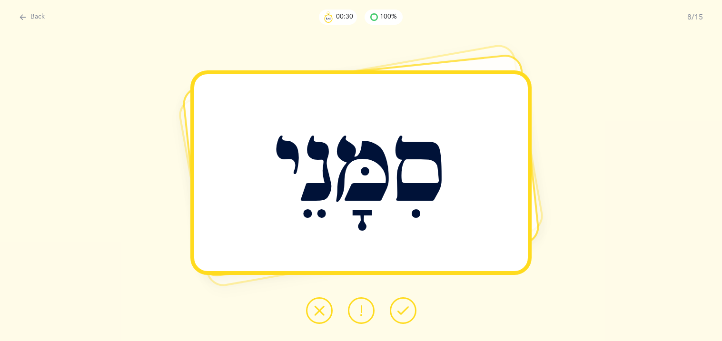
click at [402, 313] on icon at bounding box center [402, 310] width 11 height 11
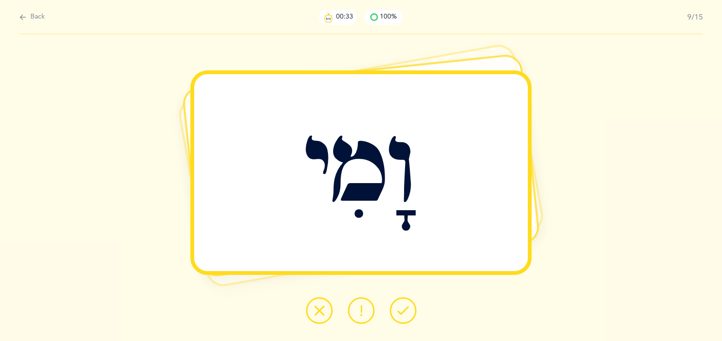
click at [402, 313] on icon at bounding box center [402, 310] width 11 height 11
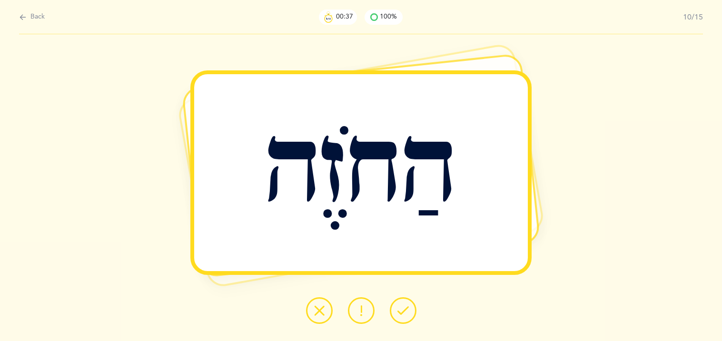
click at [402, 313] on icon at bounding box center [402, 310] width 11 height 11
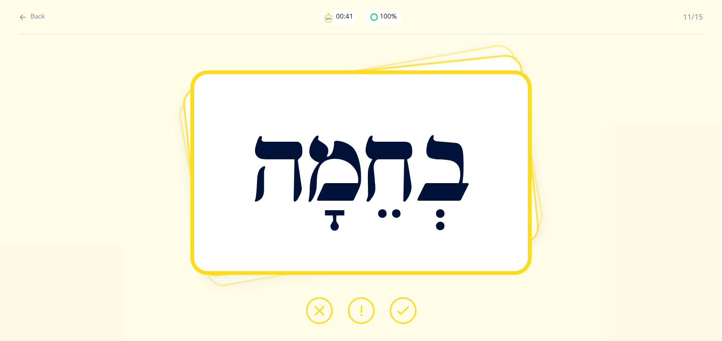
click at [402, 313] on icon at bounding box center [402, 310] width 11 height 11
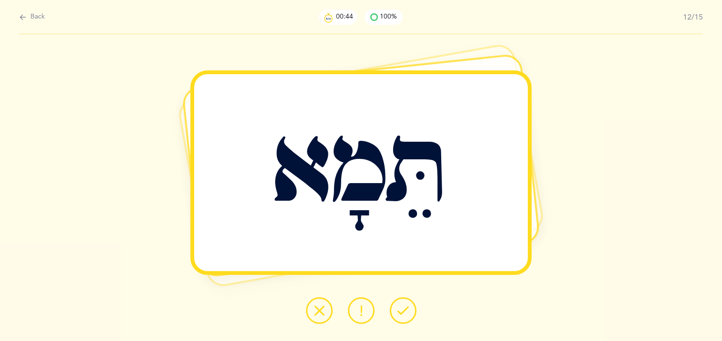
click at [402, 313] on icon at bounding box center [402, 310] width 11 height 11
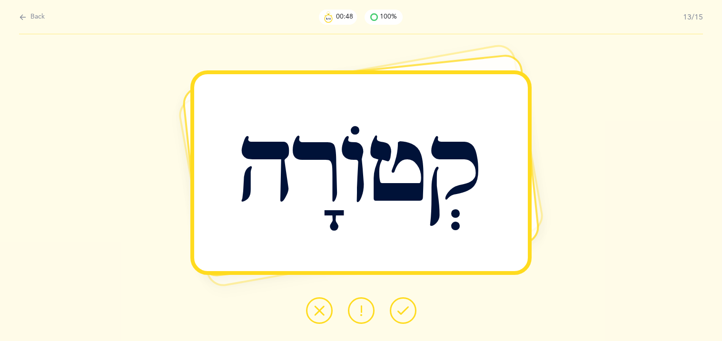
click at [402, 313] on icon at bounding box center [402, 310] width 11 height 11
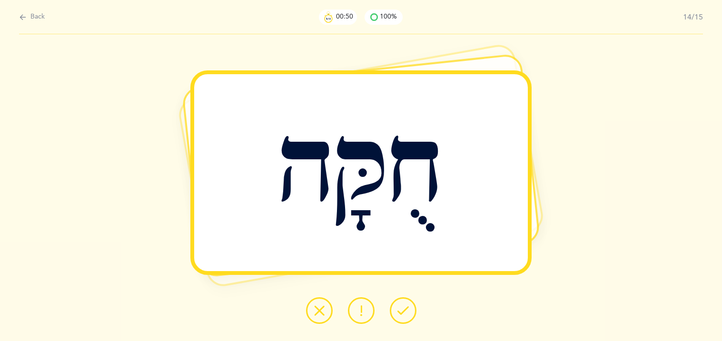
click at [402, 313] on icon at bounding box center [402, 310] width 11 height 11
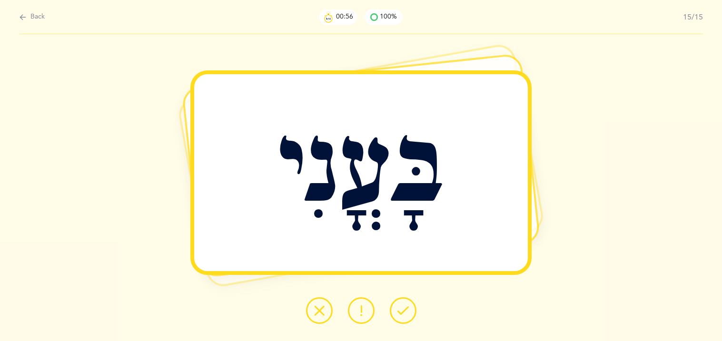
click at [402, 313] on icon at bounding box center [402, 310] width 11 height 11
click at [402, 38] on div "Back 00:57 100% 15/15 בָּעֳנִי Report incorrect word" at bounding box center [427, 38] width 589 height 0
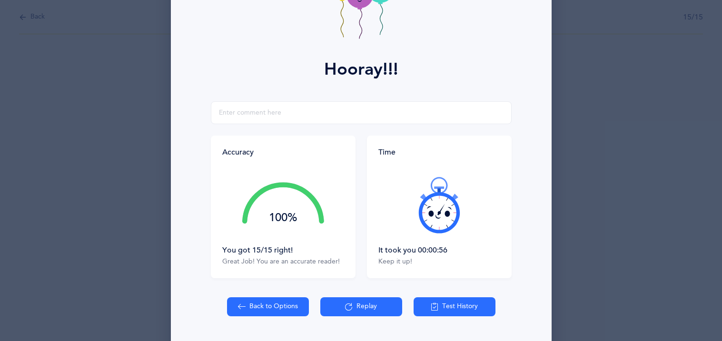
scroll to position [111, 0]
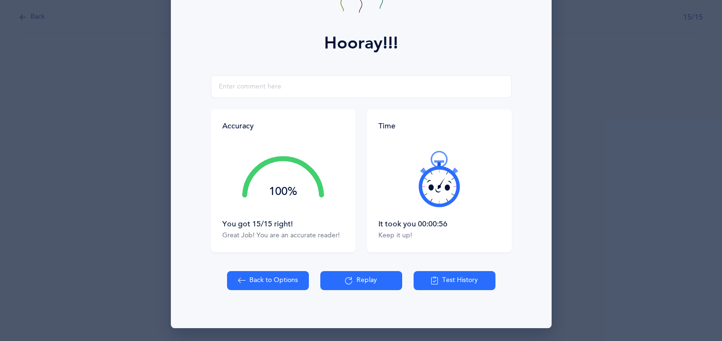
click at [248, 284] on button "Back to Options" at bounding box center [268, 280] width 82 height 19
select select "27"
select select "1"
select select "single"
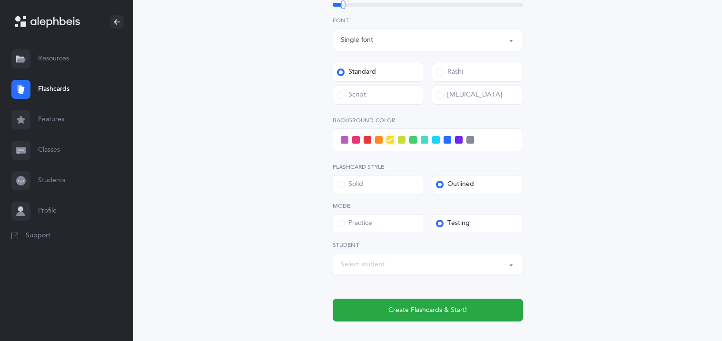
scroll to position [361, 0]
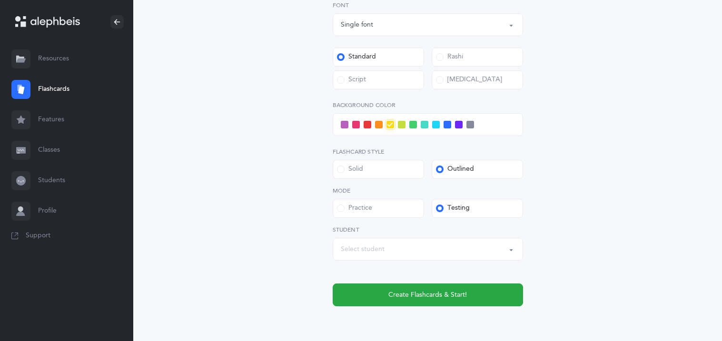
click at [377, 243] on div "Select student" at bounding box center [428, 249] width 174 height 16
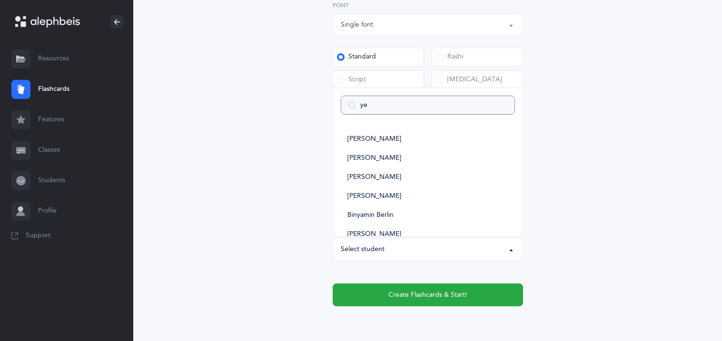
type input "yeh"
click at [373, 233] on span "[PERSON_NAME]" at bounding box center [375, 234] width 54 height 9
select select "11385"
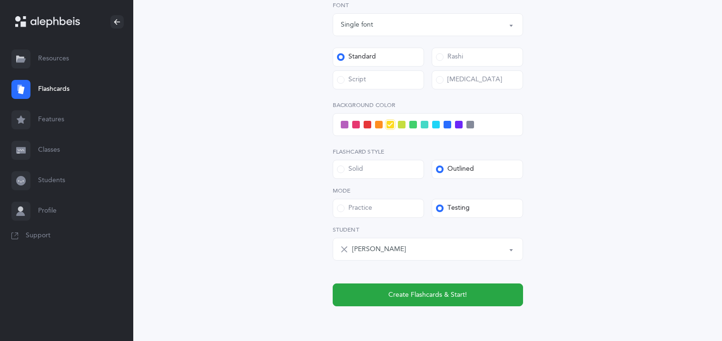
click at [272, 229] on div "Open Words Choose your Flashcards options Letters to include Accumulative Inclu…" at bounding box center [428, 23] width 434 height 641
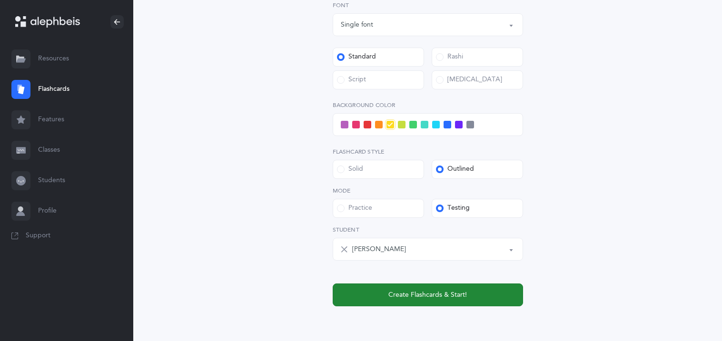
click at [393, 296] on span "Create Flashcards & Start!" at bounding box center [427, 295] width 79 height 10
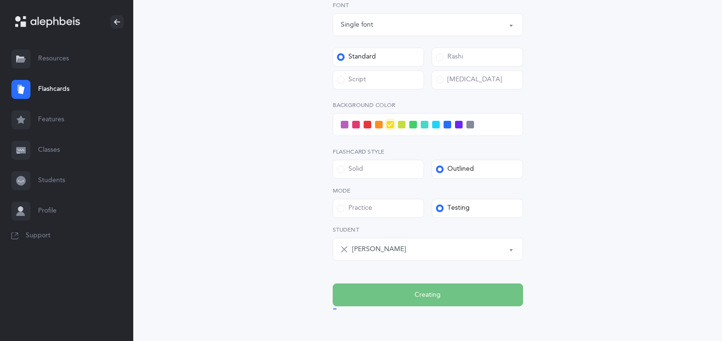
click at [433, 127] on span at bounding box center [436, 125] width 8 height 8
click at [0, 0] on input "checkbox" at bounding box center [0, 0] width 0 height 0
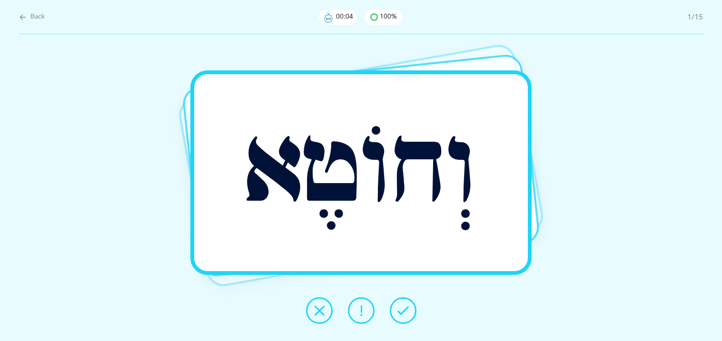
click at [402, 316] on icon at bounding box center [402, 310] width 11 height 11
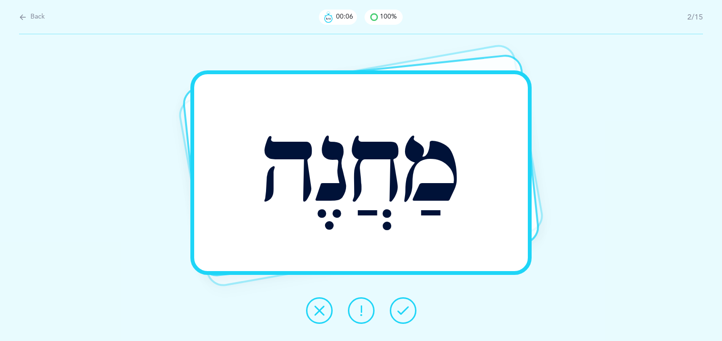
click at [402, 316] on icon at bounding box center [402, 310] width 11 height 11
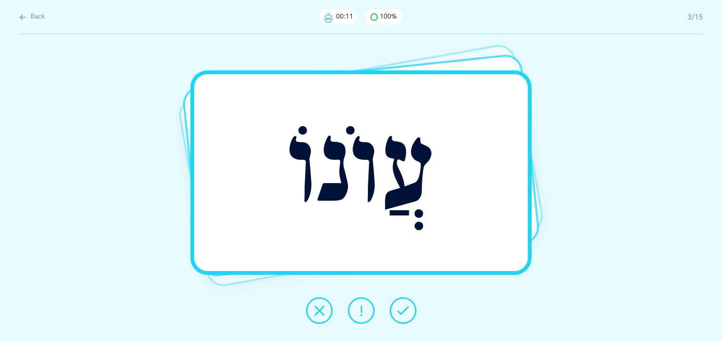
click at [402, 316] on icon at bounding box center [402, 310] width 11 height 11
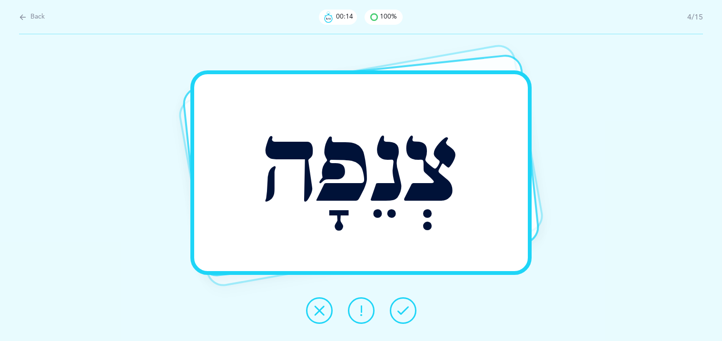
click at [402, 316] on icon at bounding box center [402, 310] width 11 height 11
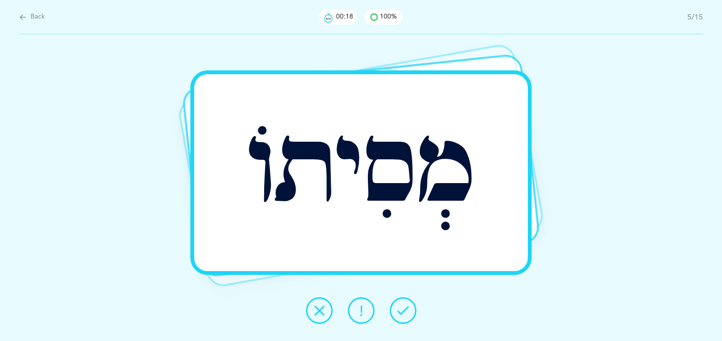
click at [402, 316] on icon at bounding box center [402, 310] width 11 height 11
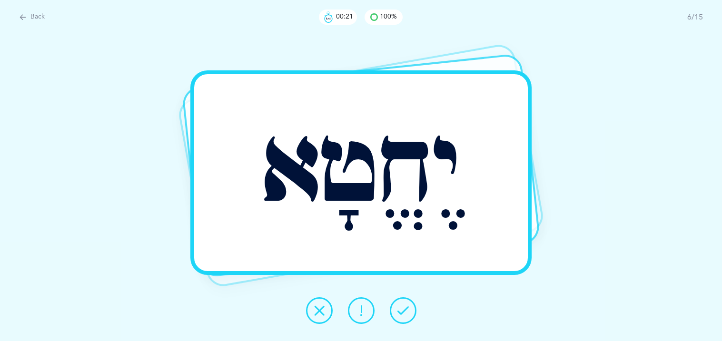
click at [402, 316] on icon at bounding box center [402, 310] width 11 height 11
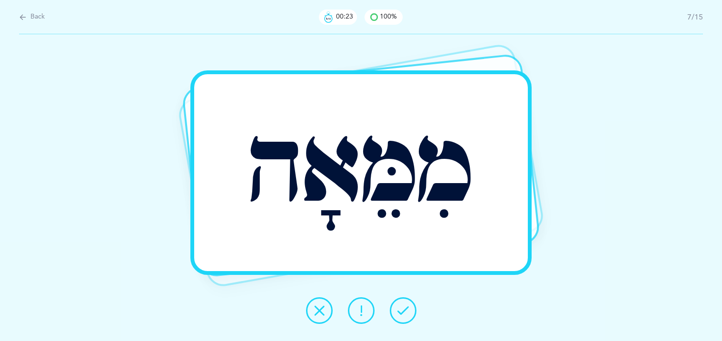
click at [402, 316] on icon at bounding box center [402, 310] width 11 height 11
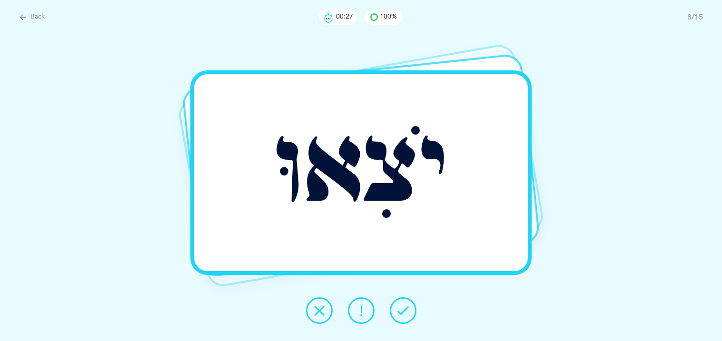
click at [402, 316] on icon at bounding box center [402, 310] width 11 height 11
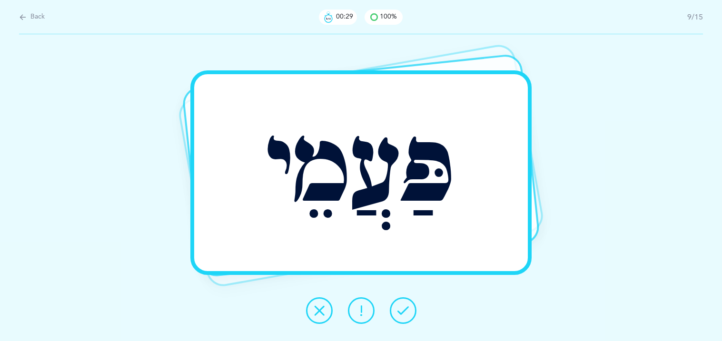
click at [402, 316] on icon at bounding box center [402, 310] width 11 height 11
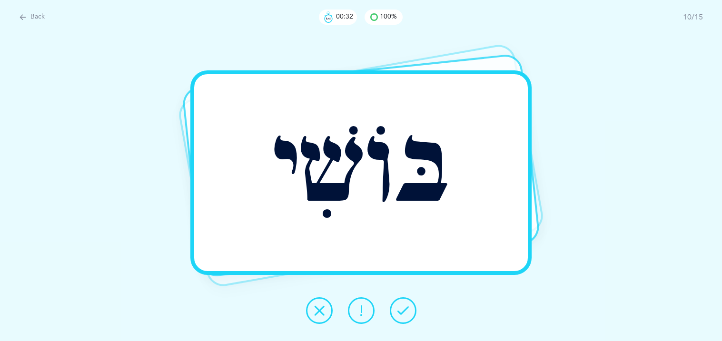
click at [402, 316] on icon at bounding box center [402, 310] width 11 height 11
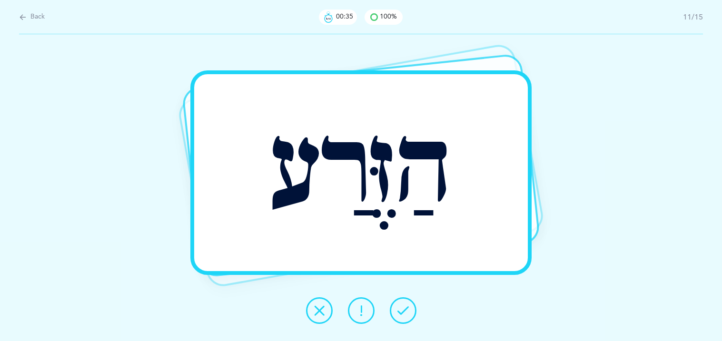
click at [402, 316] on icon at bounding box center [402, 310] width 11 height 11
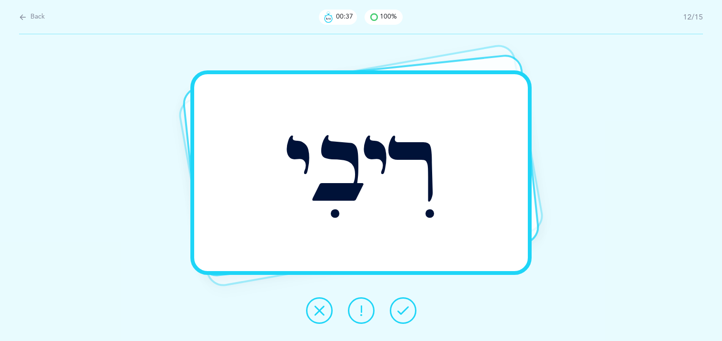
click at [402, 316] on icon at bounding box center [402, 310] width 11 height 11
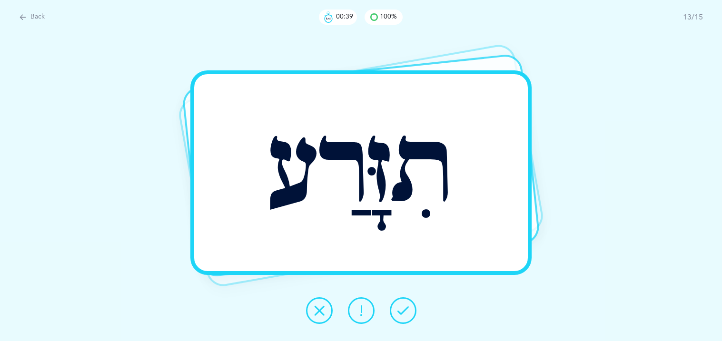
click at [402, 316] on icon at bounding box center [402, 310] width 11 height 11
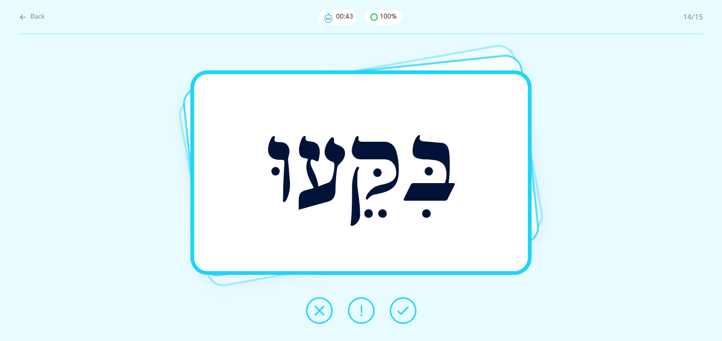
click at [402, 316] on icon at bounding box center [402, 310] width 11 height 11
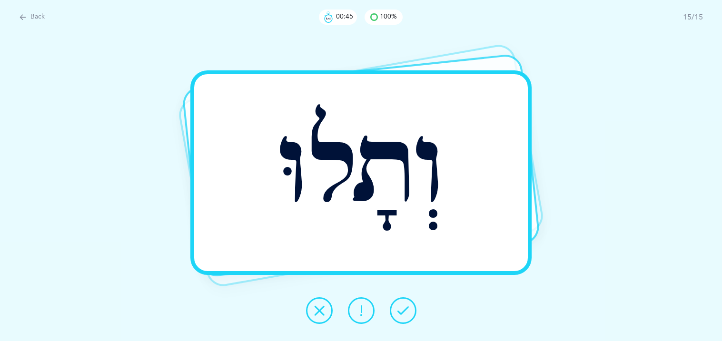
click at [402, 316] on icon at bounding box center [402, 310] width 11 height 11
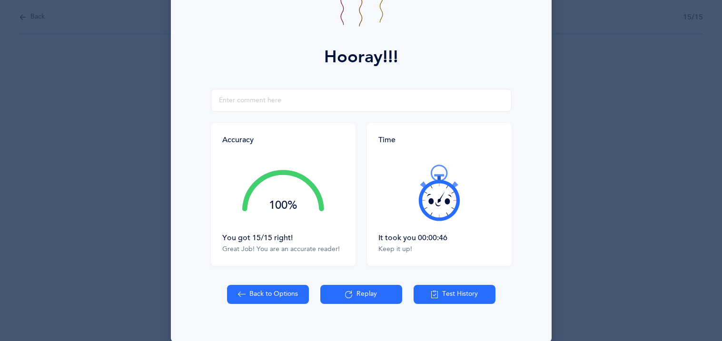
scroll to position [111, 0]
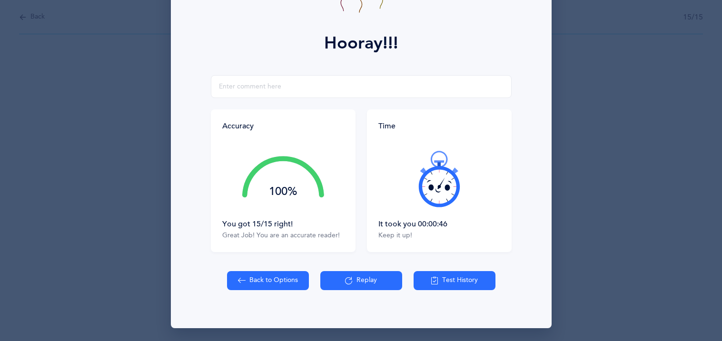
click at [287, 275] on button "Back to Options" at bounding box center [268, 280] width 82 height 19
select select "27"
select select "1"
select select "single"
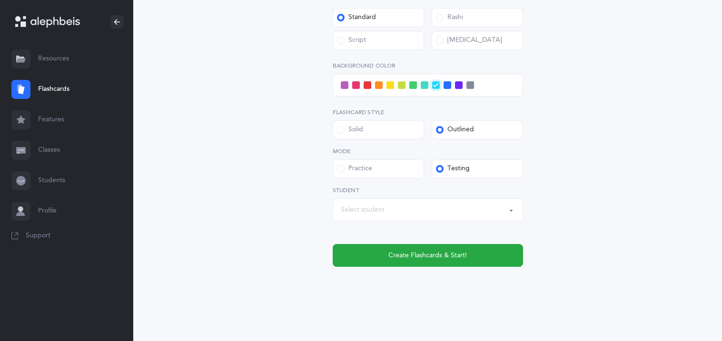
scroll to position [402, 0]
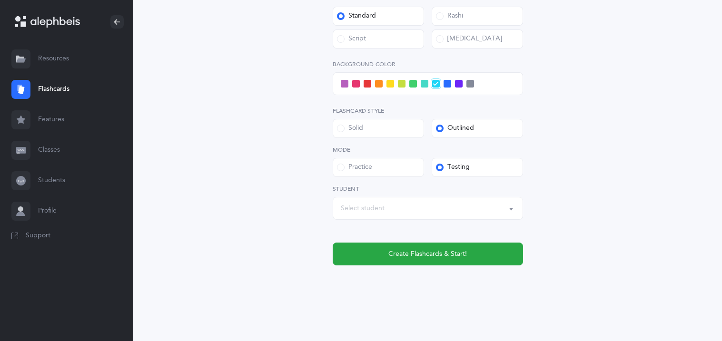
click at [378, 210] on div "Select student" at bounding box center [363, 209] width 44 height 10
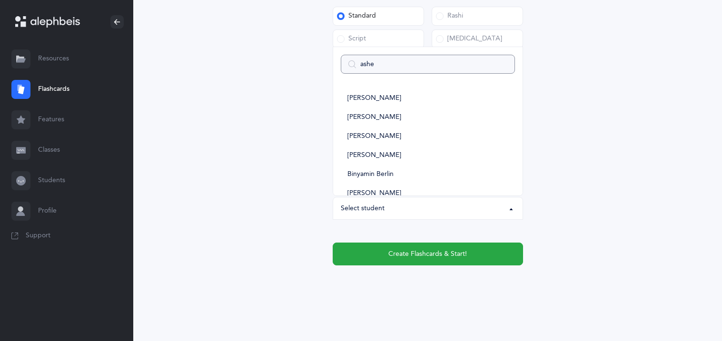
type input "asher"
select select
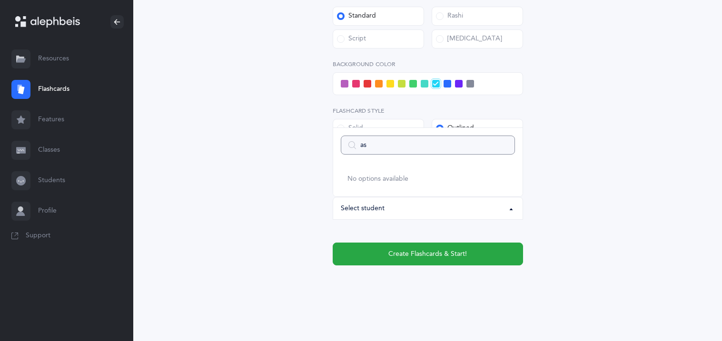
type input "a"
select select
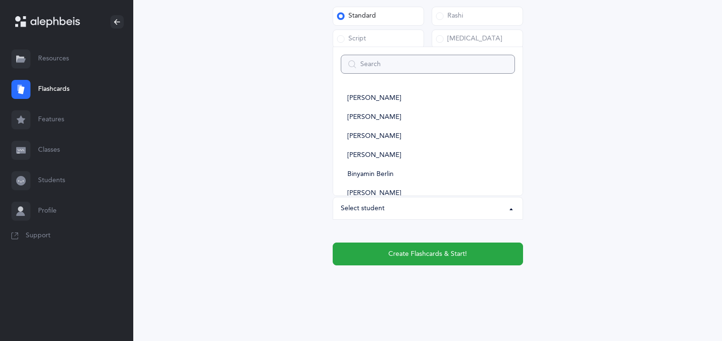
type input "a"
select select
type input "as"
select select
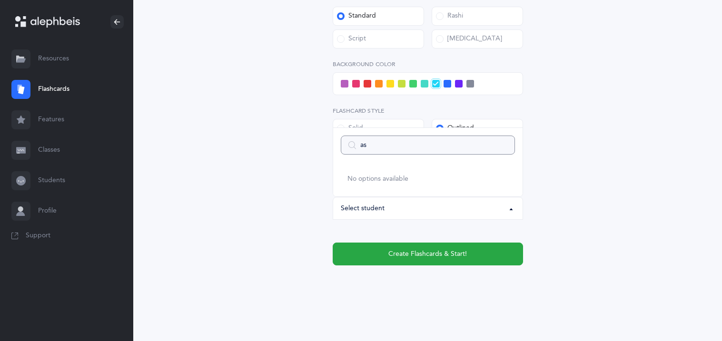
type input "a"
select select
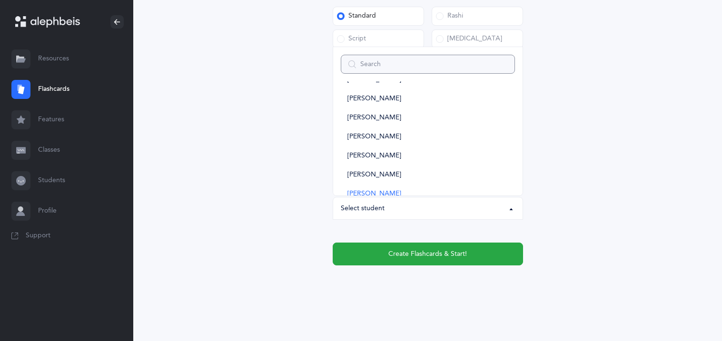
scroll to position [533, 0]
